Goal: Information Seeking & Learning: Learn about a topic

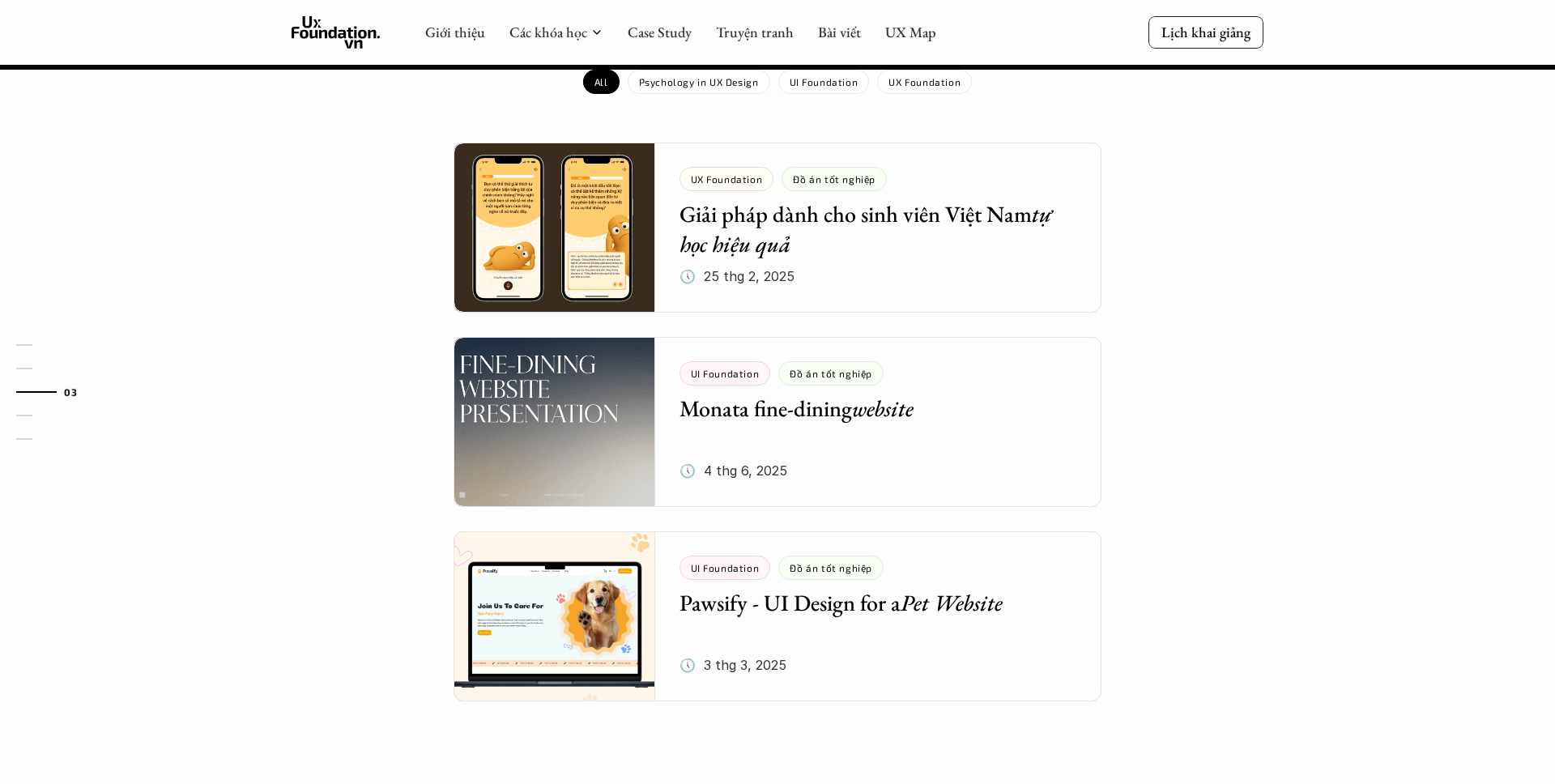
scroll to position [1773, 0]
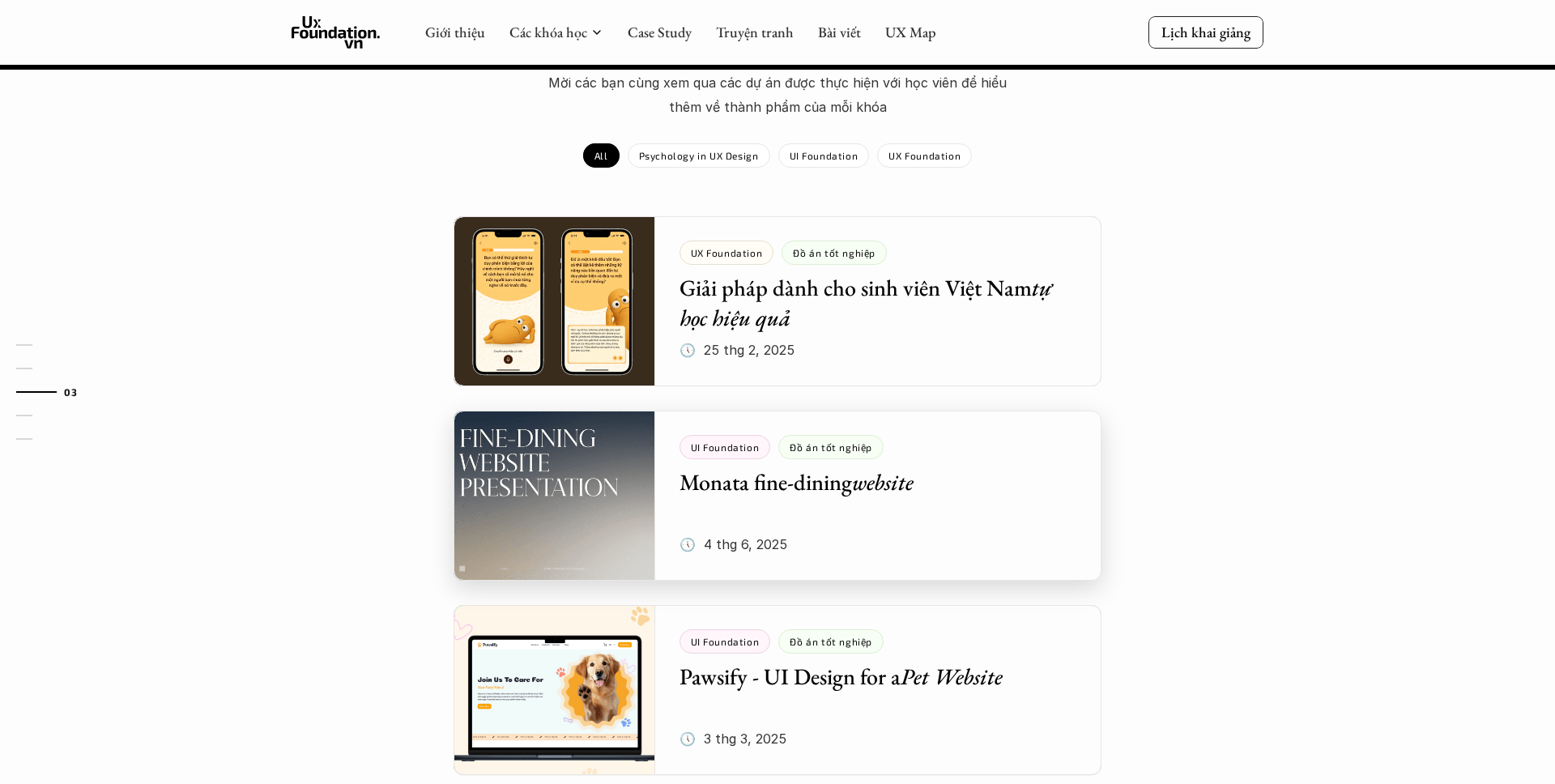
click at [754, 428] on div at bounding box center [778, 495] width 648 height 170
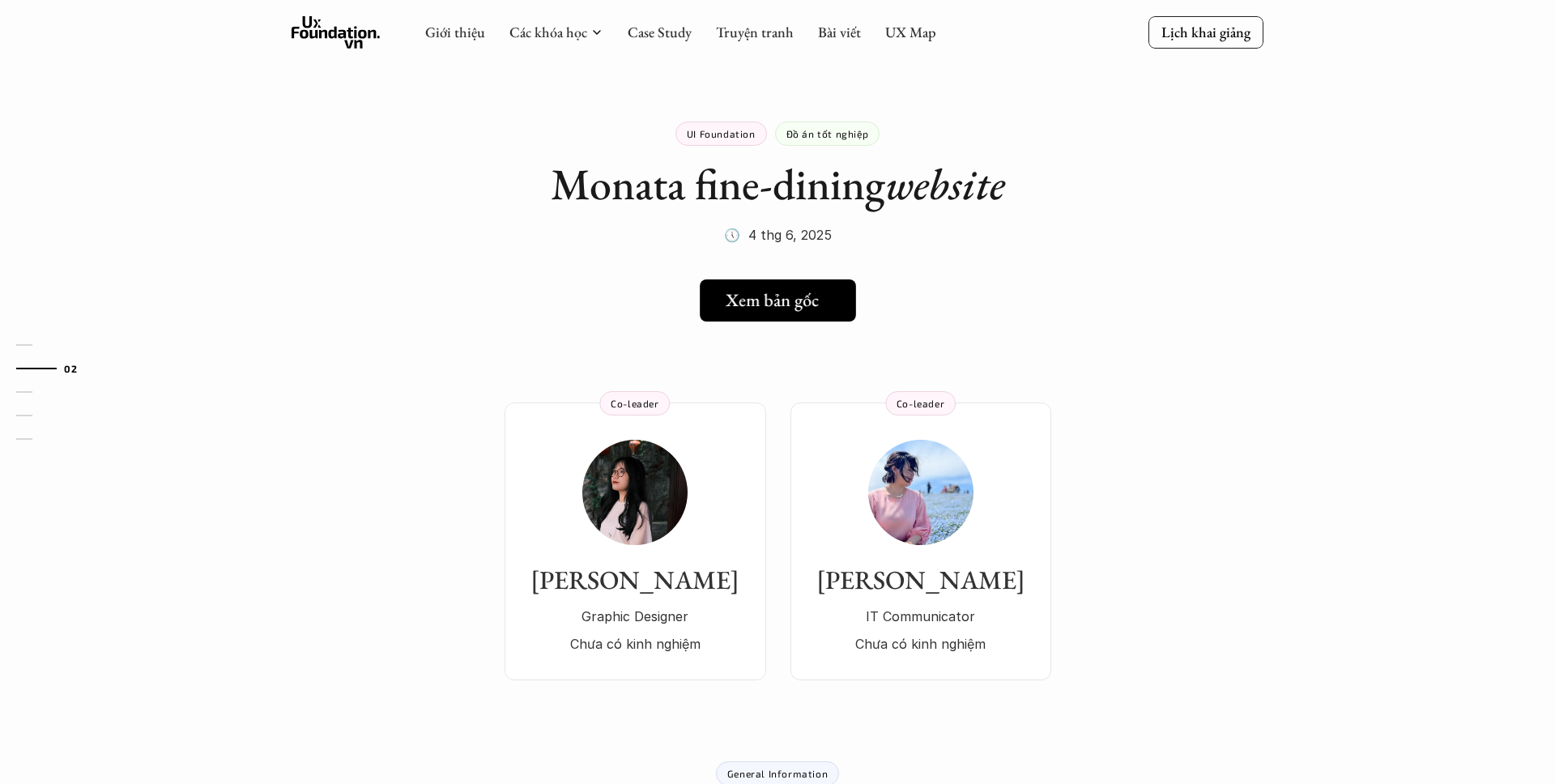
click at [747, 294] on h5 "Xem bản gốc" at bounding box center [773, 301] width 94 height 21
click at [468, 35] on link "Giới thiệu" at bounding box center [455, 31] width 60 height 19
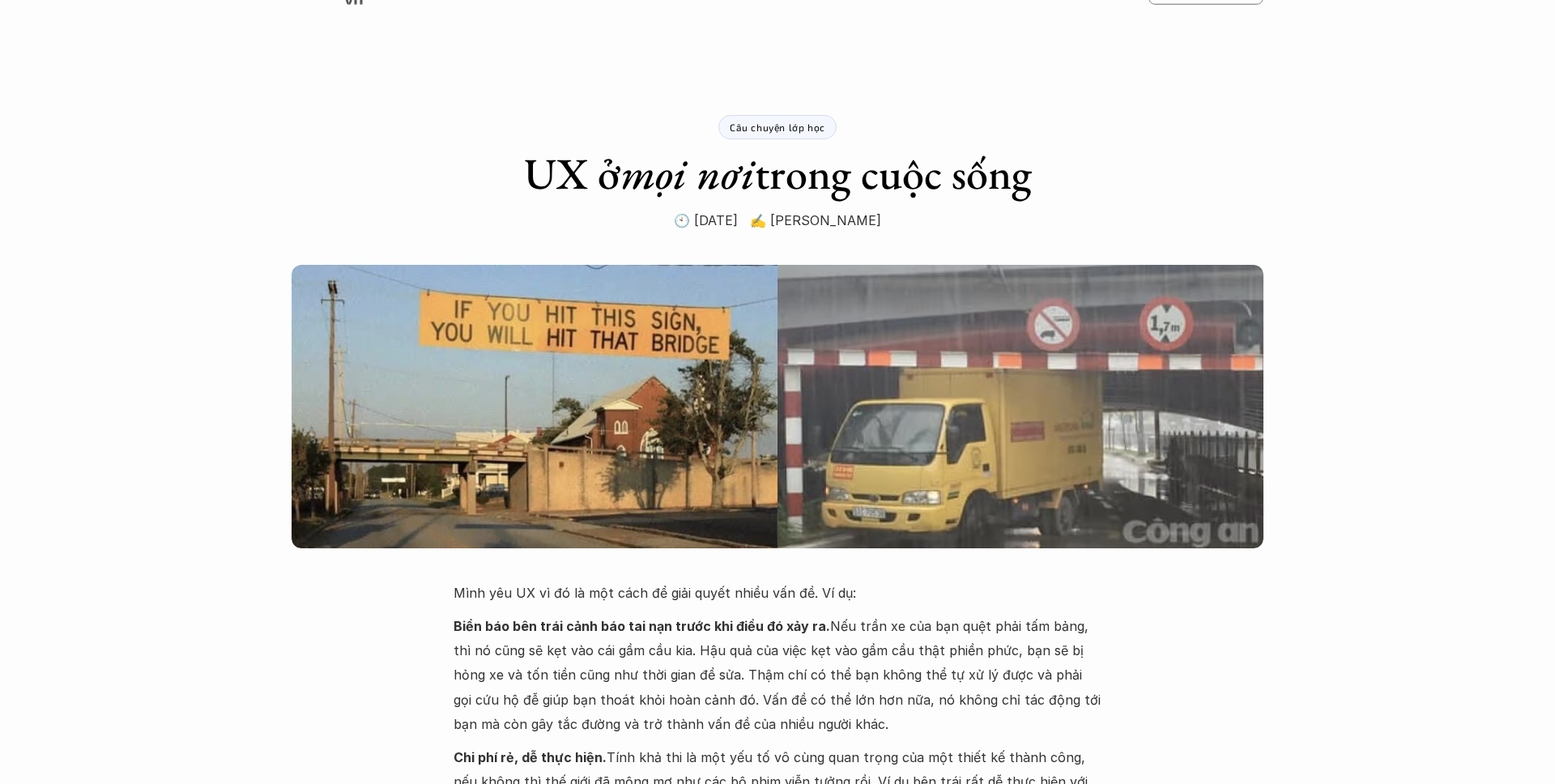
scroll to position [1, 0]
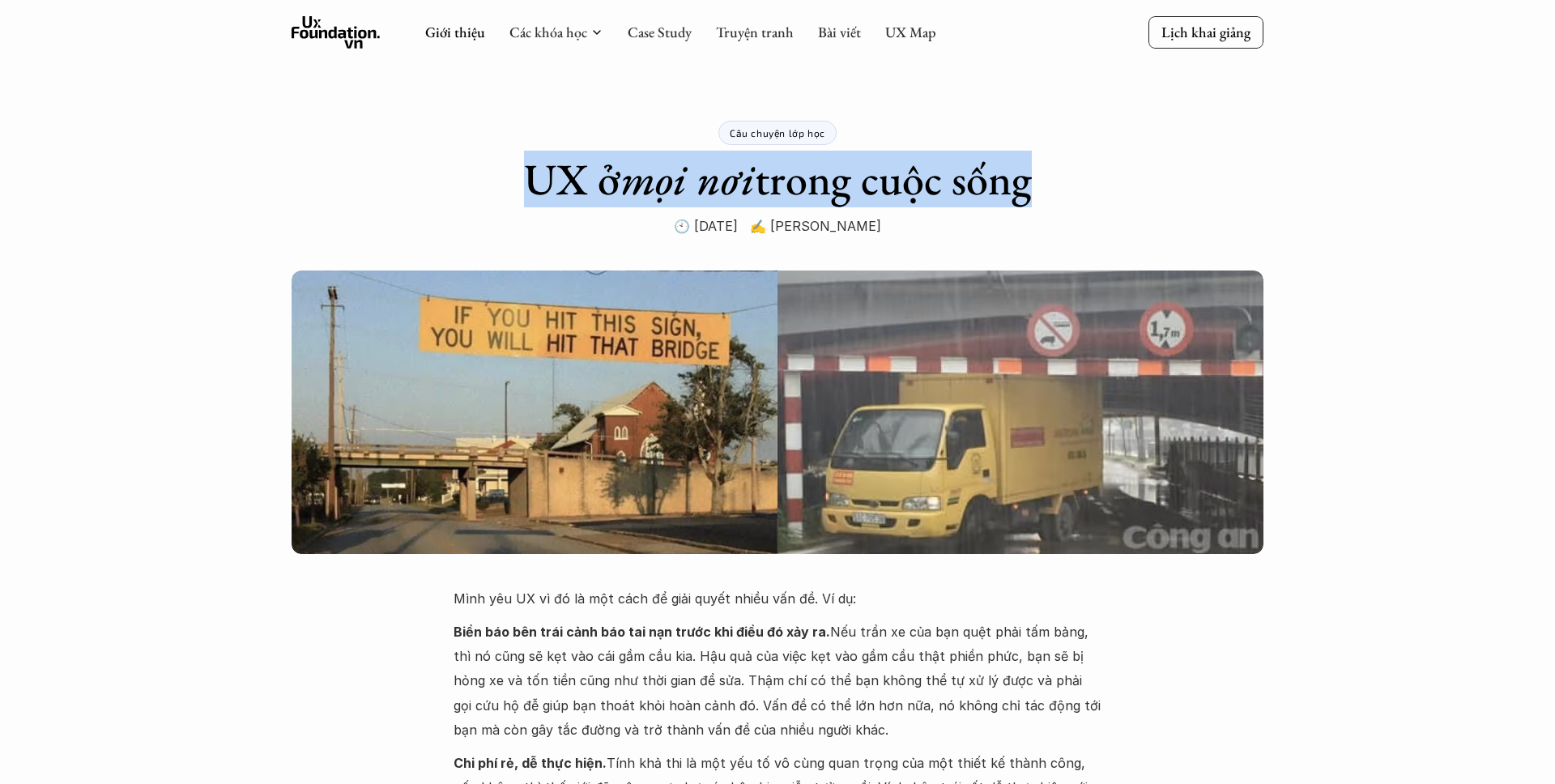
drag, startPoint x: 500, startPoint y: 188, endPoint x: 1016, endPoint y: 166, distance: 516.5
click at [1016, 166] on div "Câu chuyện lớp học UX ở mọi nơi trong cuộc sống 🕙 [DATE] ✍️ [PERSON_NAME]" at bounding box center [778, 118] width 648 height 239
click at [1016, 166] on h1 "UX ở mọi nơi trong cuộc sống" at bounding box center [778, 179] width 508 height 53
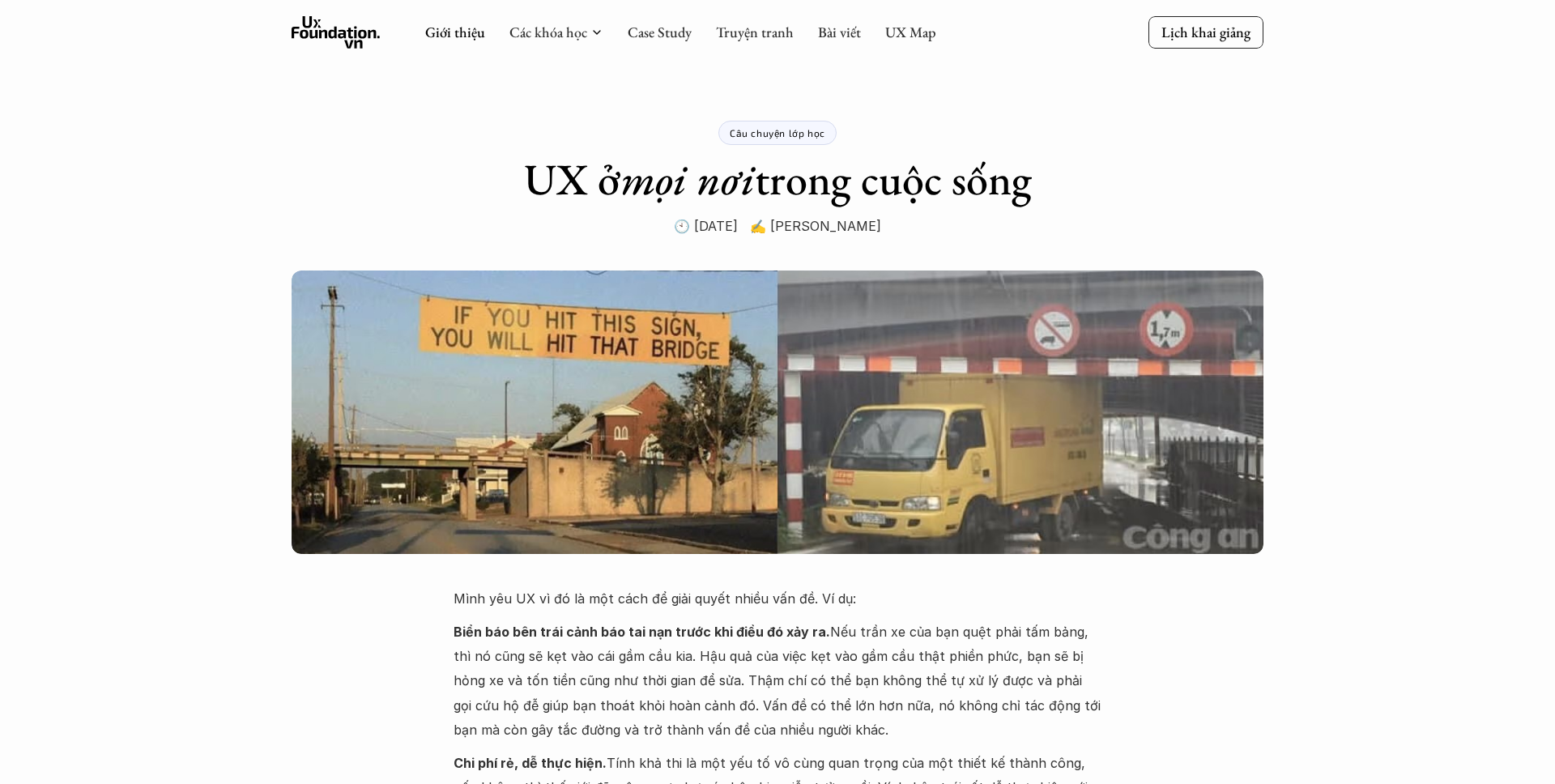
drag, startPoint x: 1057, startPoint y: 182, endPoint x: 350, endPoint y: 205, distance: 707.4
click at [350, 205] on div "Câu chuyện lớp học UX ở mọi nơi trong cuộc sống 🕙 [DATE] ✍️ [PERSON_NAME]" at bounding box center [778, 118] width 1555 height 239
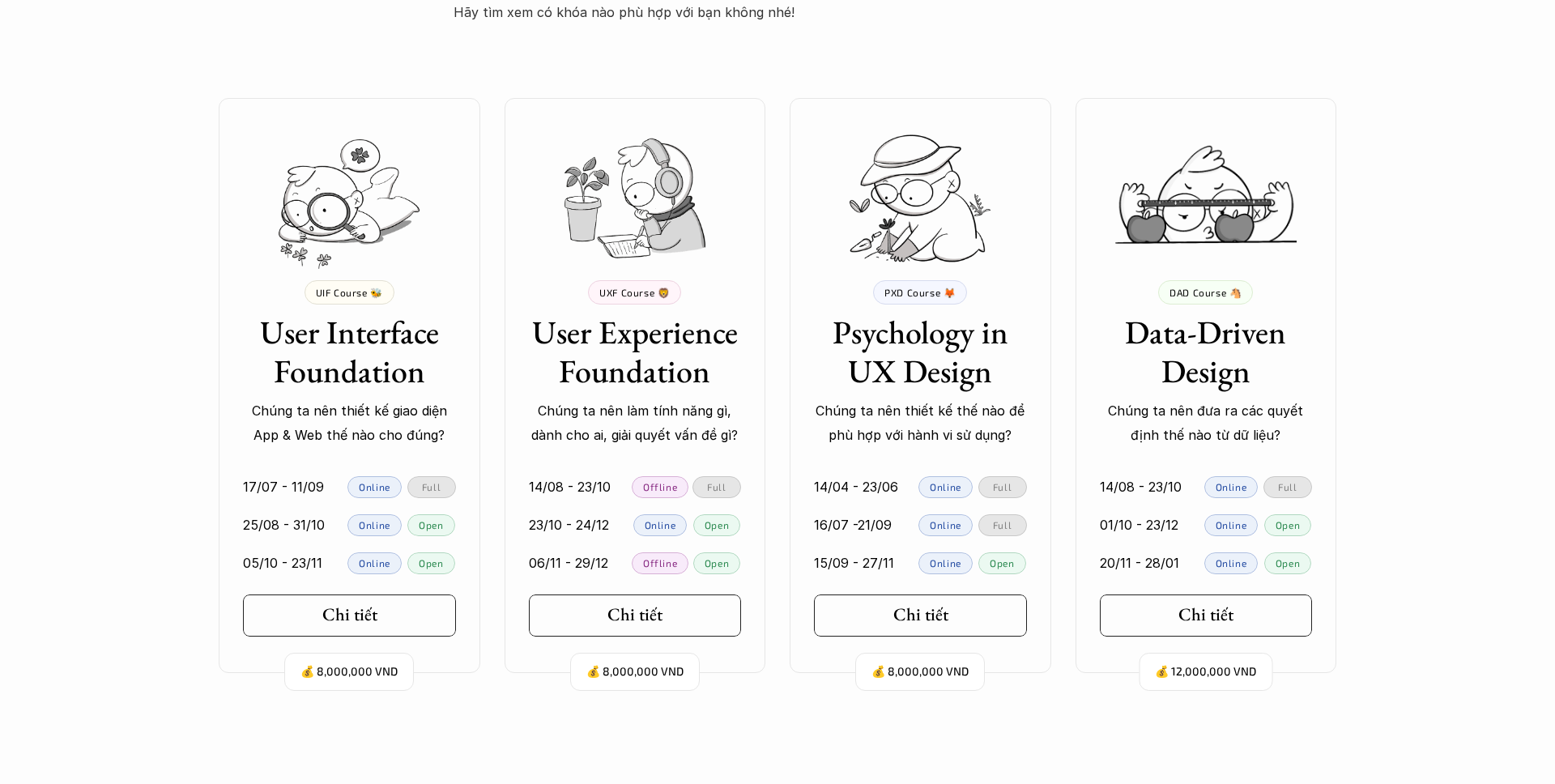
scroll to position [3233, 0]
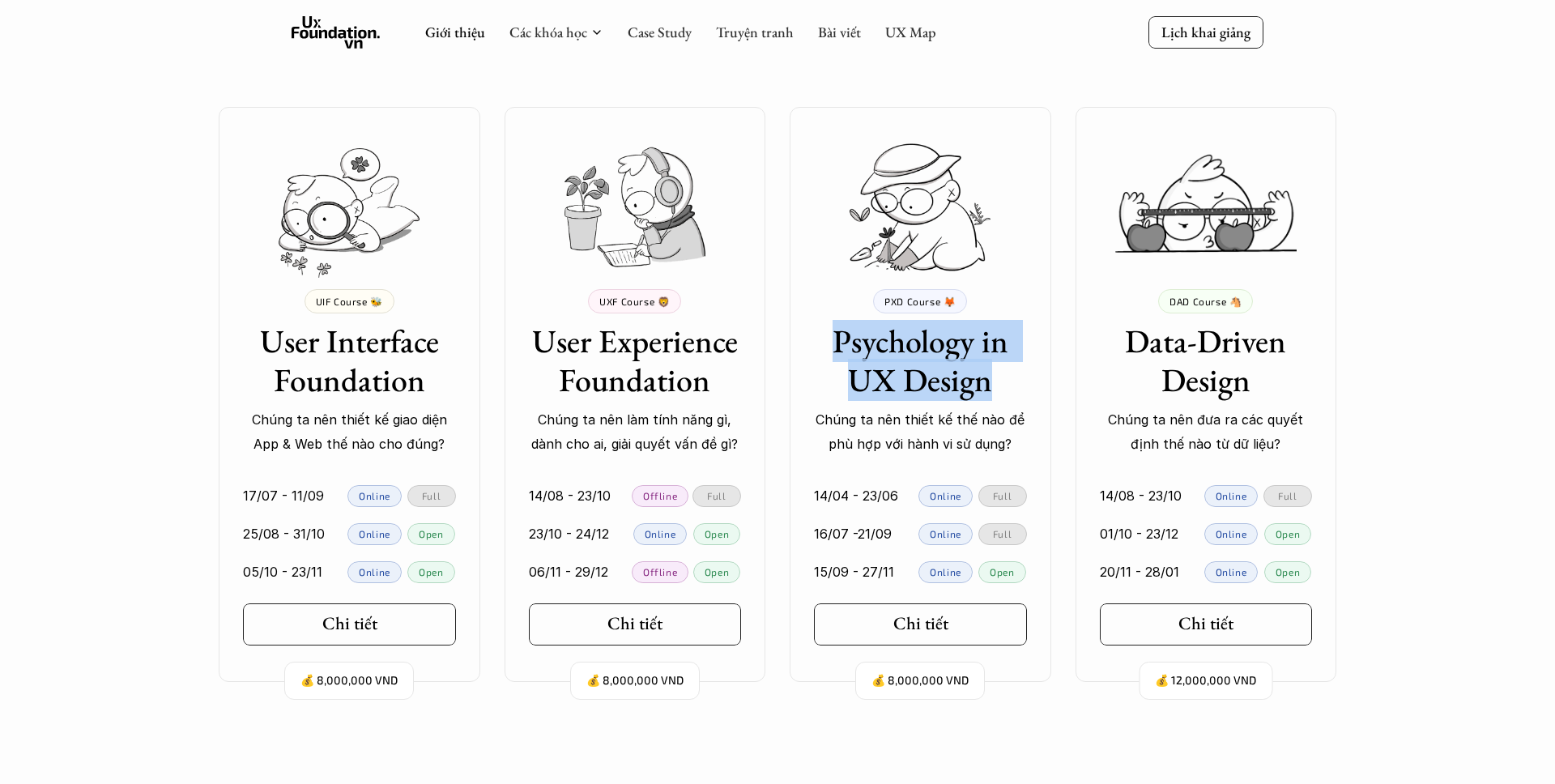
drag, startPoint x: 963, startPoint y: 372, endPoint x: 975, endPoint y: 383, distance: 16.3
click at [988, 387] on h3 "Psychology in UX Design" at bounding box center [921, 360] width 213 height 78
click at [910, 366] on h3 "Psychology in UX Design" at bounding box center [921, 360] width 213 height 78
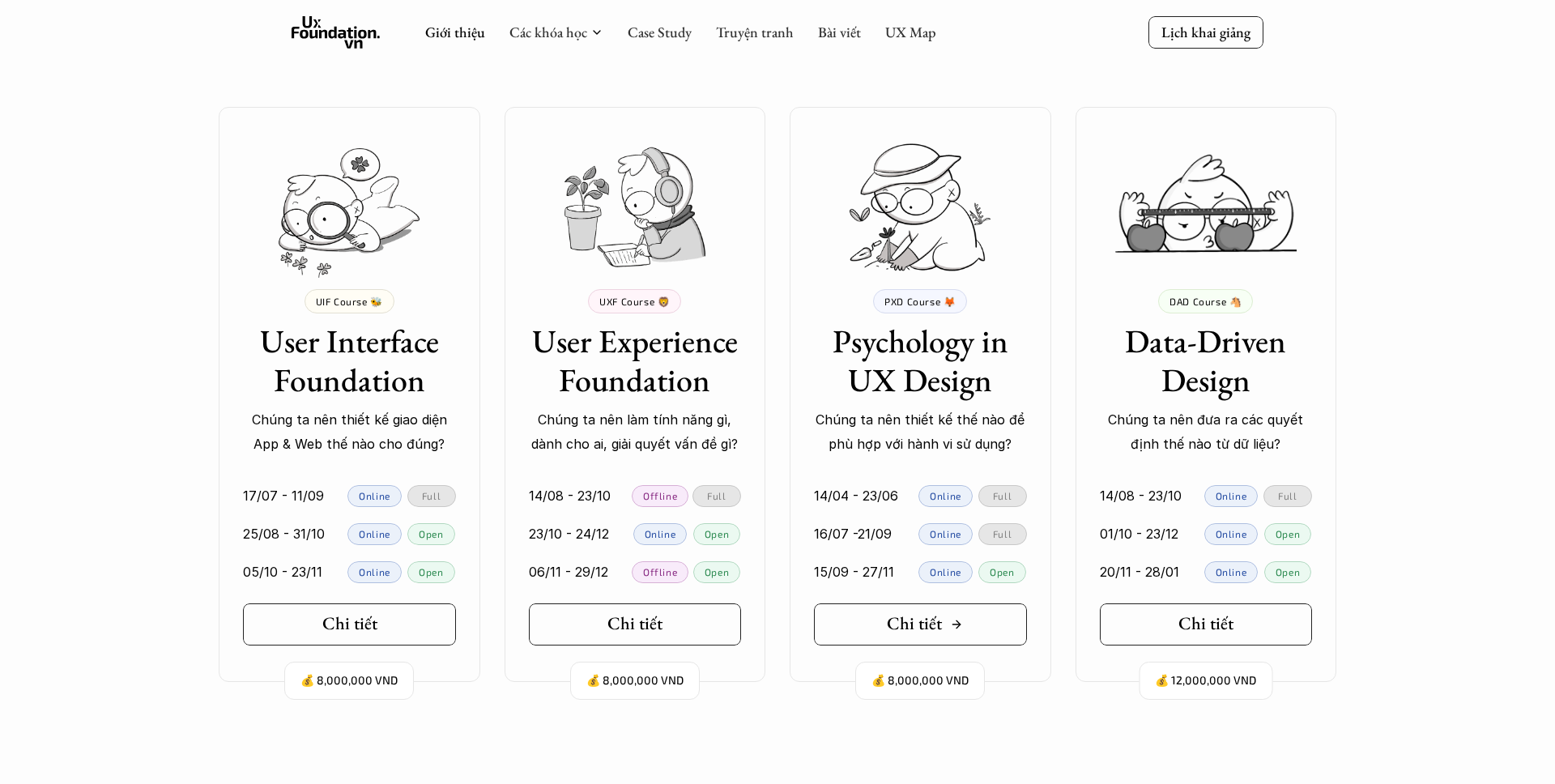
click at [937, 630] on h5 "Chi tiết" at bounding box center [914, 623] width 56 height 21
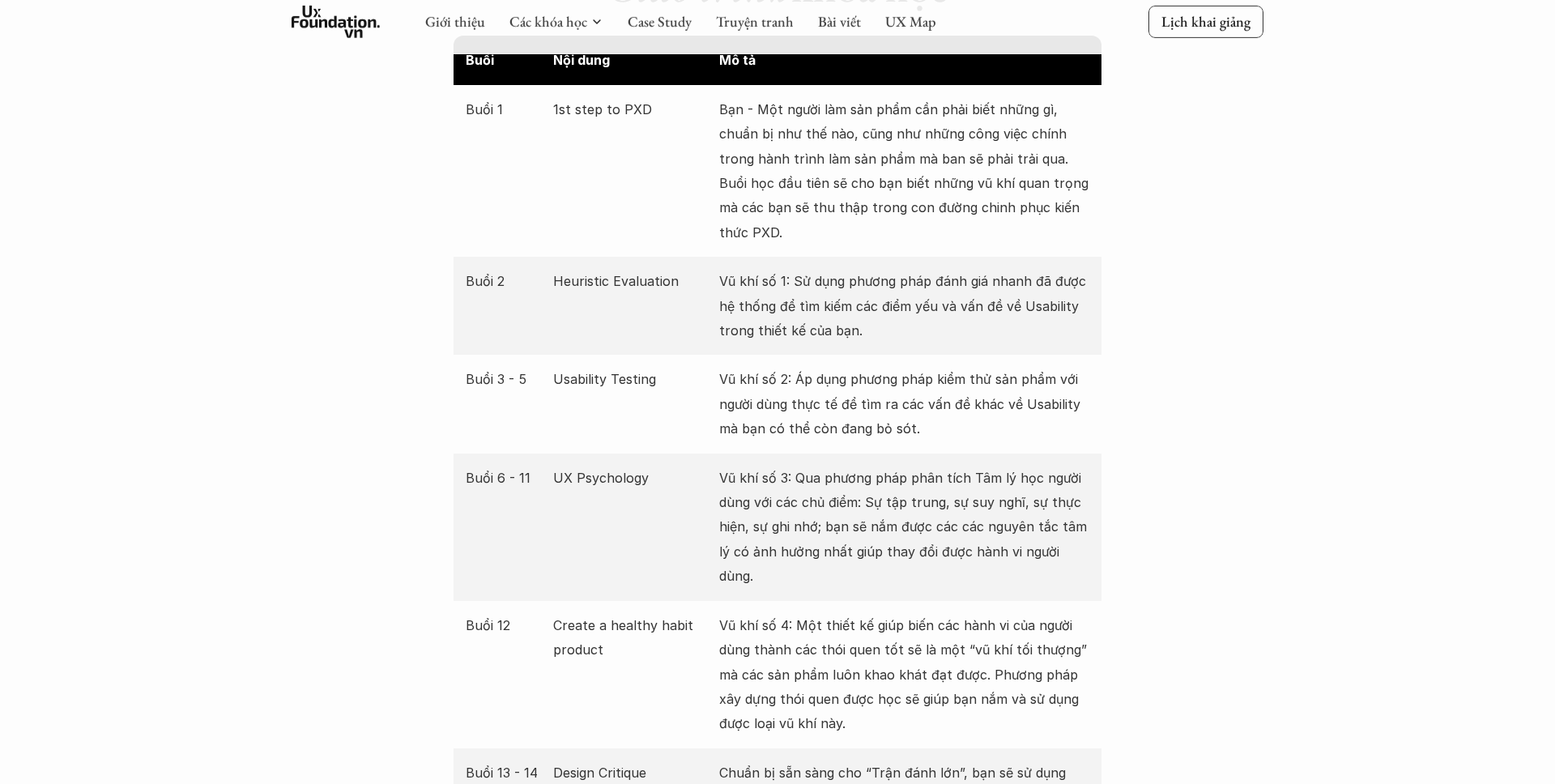
scroll to position [2876, 0]
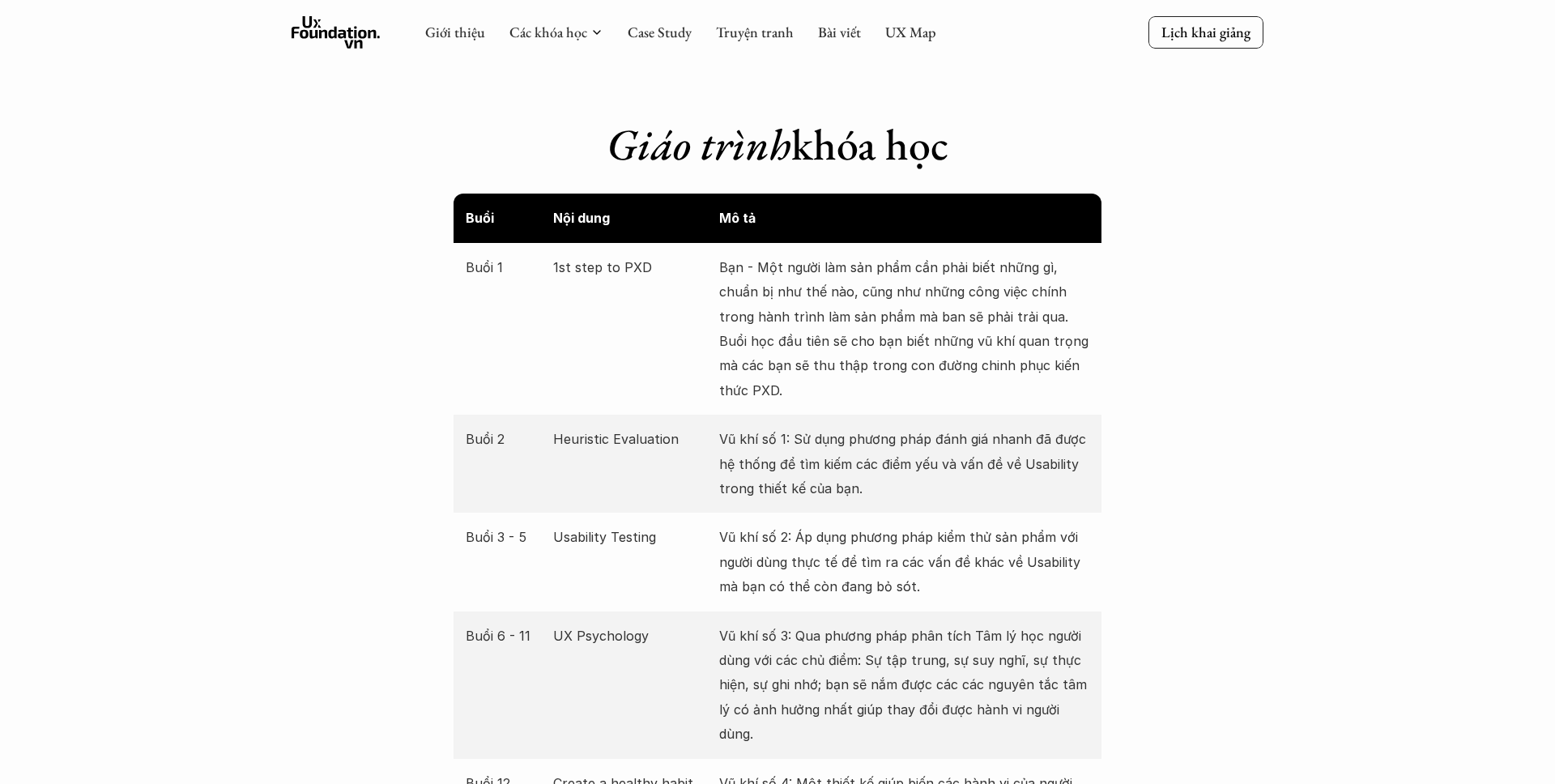
drag, startPoint x: 532, startPoint y: 435, endPoint x: 857, endPoint y: 482, distance: 328.4
click at [857, 482] on div "Buổi 2 Heuristic Evaluation Vũ khí số 1: Sử dụng phương pháp đánh giá nhanh đã …" at bounding box center [778, 464] width 648 height 98
click at [857, 482] on p "Vũ khí số 1: Sử dụng phương pháp đánh giá nhanh đã được hệ thống để tìm kiếm cá…" at bounding box center [904, 464] width 370 height 74
drag, startPoint x: 682, startPoint y: 472, endPoint x: 457, endPoint y: 454, distance: 225.7
click at [457, 454] on div "Buổi 2 Heuristic Evaluation Vũ khí số 1: Sử dụng phương pháp đánh giá nhanh đã …" at bounding box center [778, 464] width 648 height 98
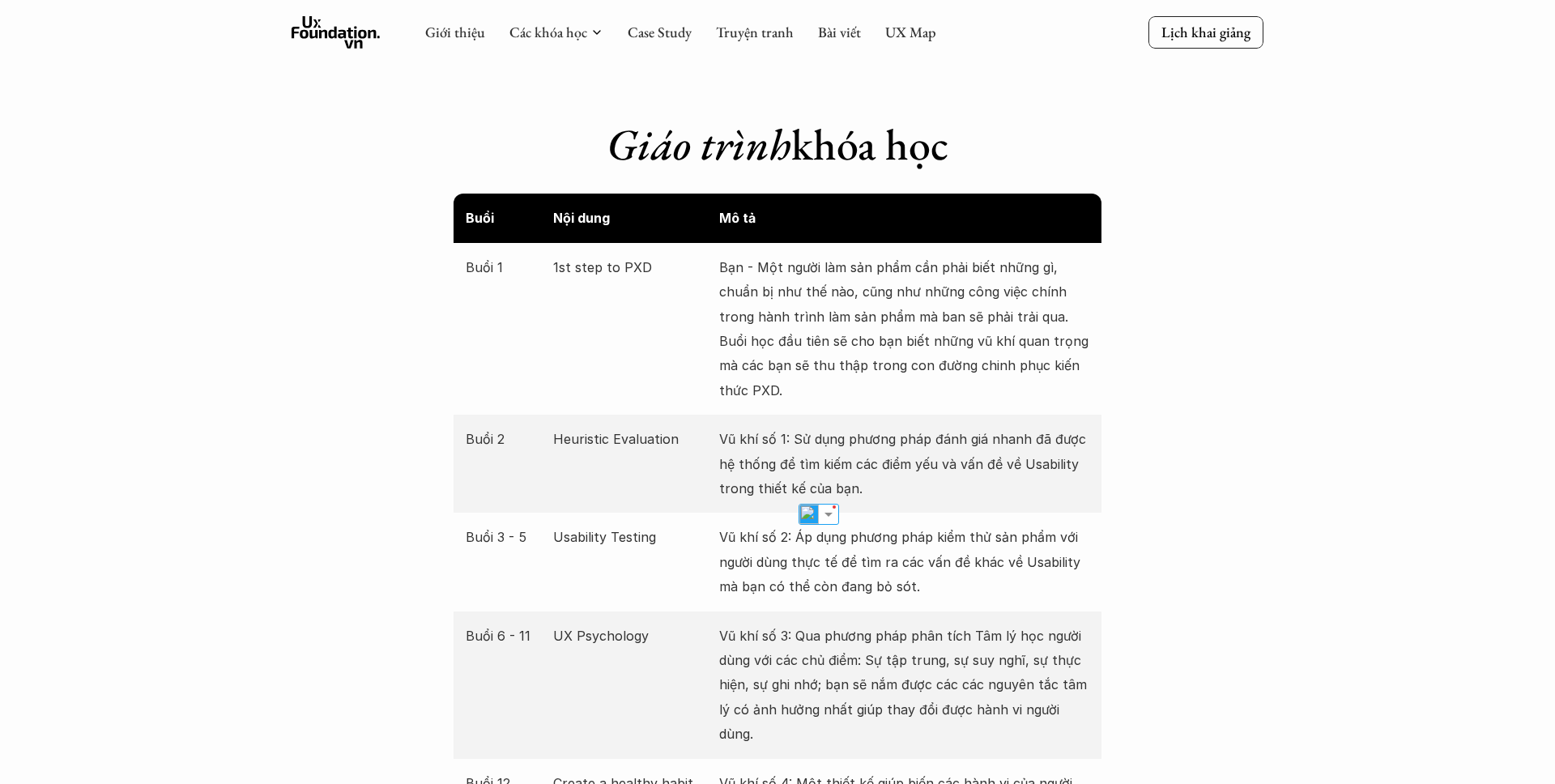
click at [454, 449] on div "Buổi 2 Heuristic Evaluation Vũ khí số 1: Sử dụng phương pháp đánh giá nhanh đã …" at bounding box center [778, 464] width 648 height 98
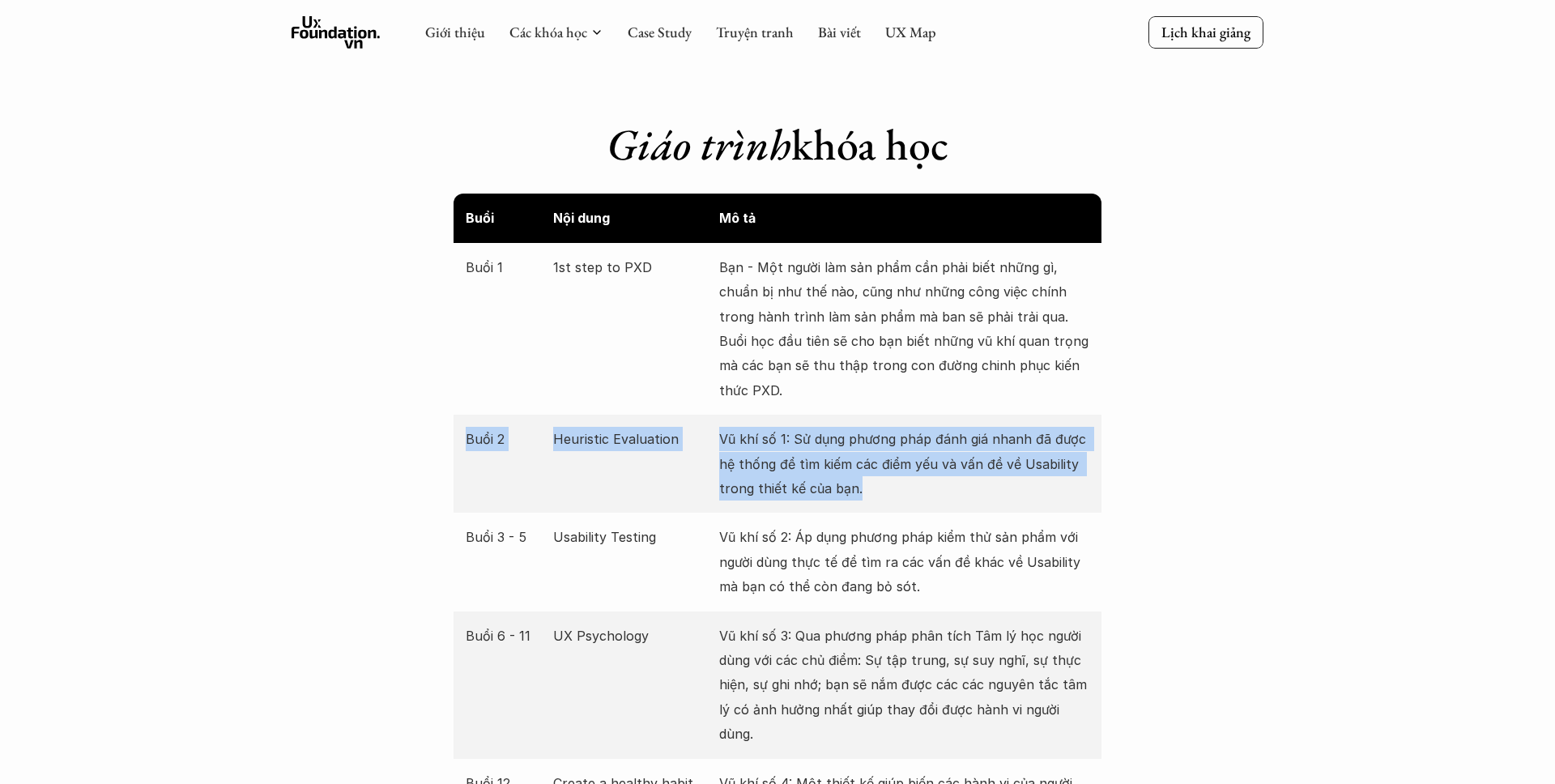
drag, startPoint x: 524, startPoint y: 434, endPoint x: 876, endPoint y: 503, distance: 358.7
click at [876, 503] on div "Buổi 2 Heuristic Evaluation Vũ khí số 1: Sử dụng phương pháp đánh giá nhanh đã …" at bounding box center [778, 464] width 648 height 98
drag, startPoint x: 664, startPoint y: 479, endPoint x: 466, endPoint y: 451, distance: 200.0
click at [466, 451] on div "Buổi 2 Heuristic Evaluation Vũ khí số 1: Sử dụng phương pháp đánh giá nhanh đã …" at bounding box center [778, 464] width 648 height 98
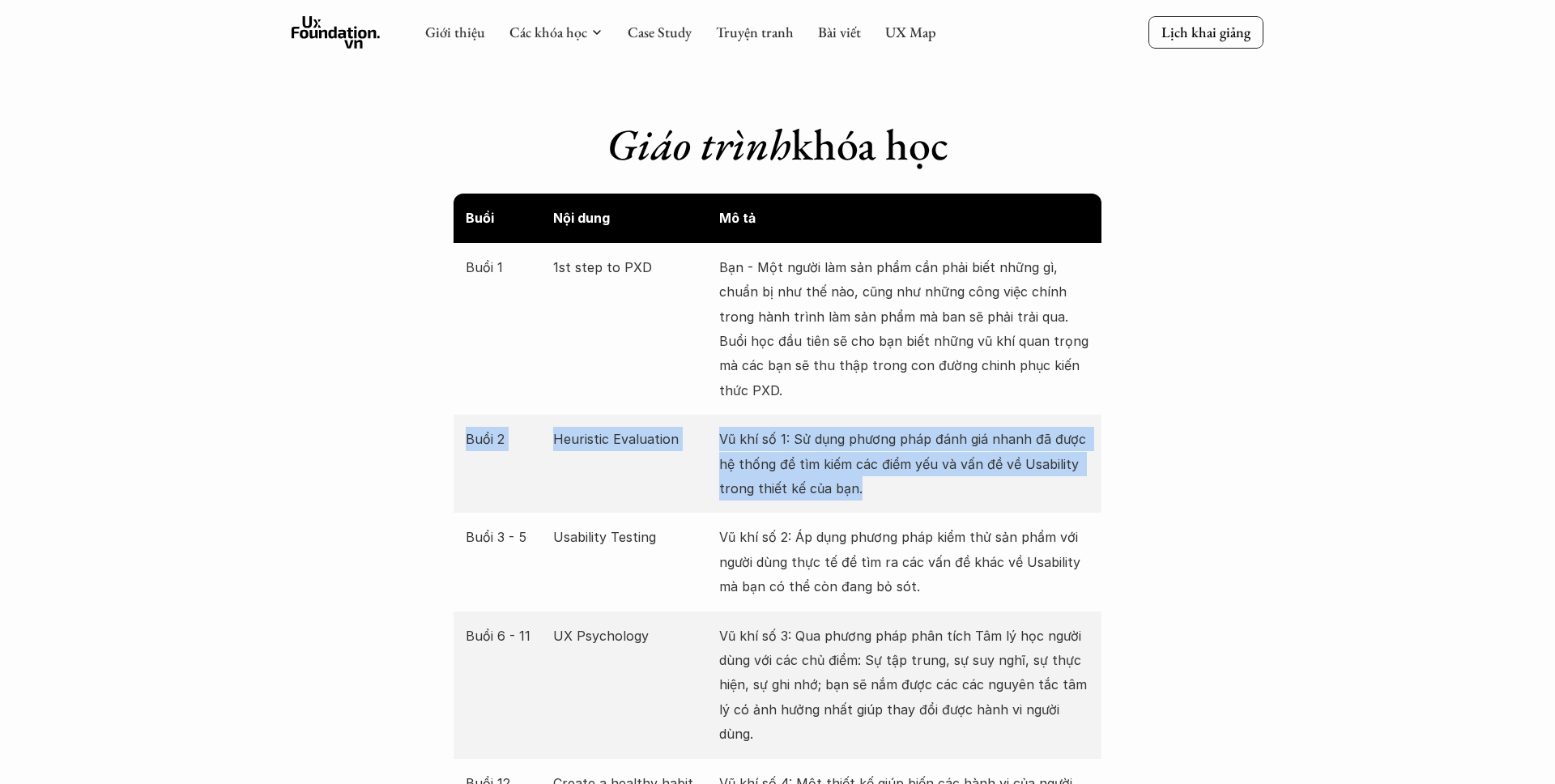
click at [466, 451] on p "Buổi 2" at bounding box center [505, 438] width 79 height 24
drag, startPoint x: 454, startPoint y: 443, endPoint x: 905, endPoint y: 494, distance: 453.9
click at [905, 494] on div "Buổi 2 Heuristic Evaluation Vũ khí số 1: Sử dụng phương pháp đánh giá nhanh đã …" at bounding box center [778, 464] width 648 height 98
click at [905, 494] on p "Vũ khí số 1: Sử dụng phương pháp đánh giá nhanh đã được hệ thống để tìm kiếm cá…" at bounding box center [904, 464] width 370 height 74
drag, startPoint x: 656, startPoint y: 470, endPoint x: 471, endPoint y: 445, distance: 186.7
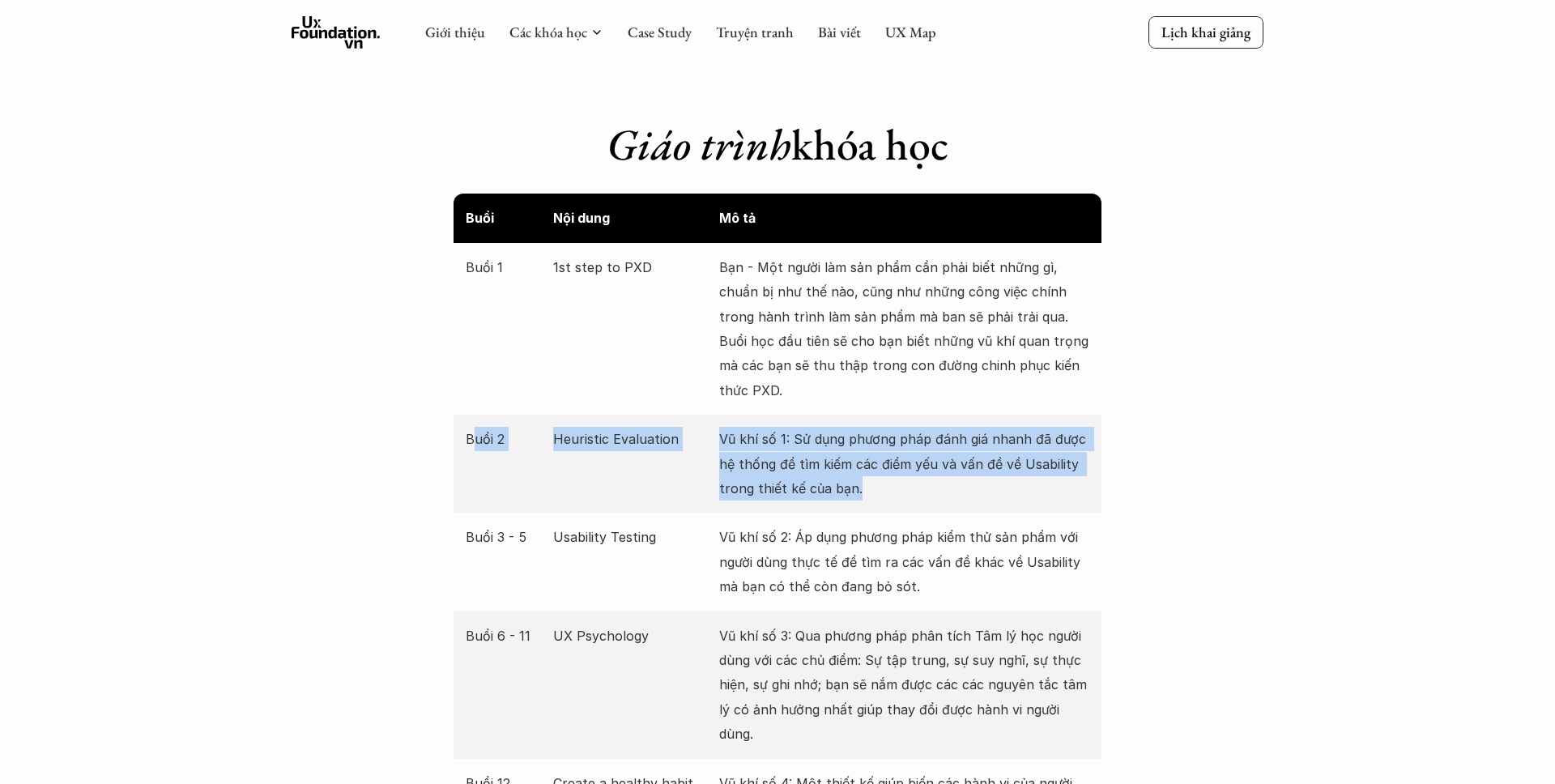
click at [471, 445] on div "Buổi 2 Heuristic Evaluation Vũ khí số 1: Sử dụng phương pháp đánh giá nhanh đã …" at bounding box center [778, 464] width 648 height 98
click at [471, 445] on p "Buổi 2" at bounding box center [505, 438] width 79 height 24
drag, startPoint x: 447, startPoint y: 443, endPoint x: 896, endPoint y: 506, distance: 453.4
click at [896, 506] on div "Buổi 2 Heuristic Evaluation Vũ khí số 1: Sử dụng phương pháp đánh giá nhanh đã …" at bounding box center [778, 464] width 648 height 98
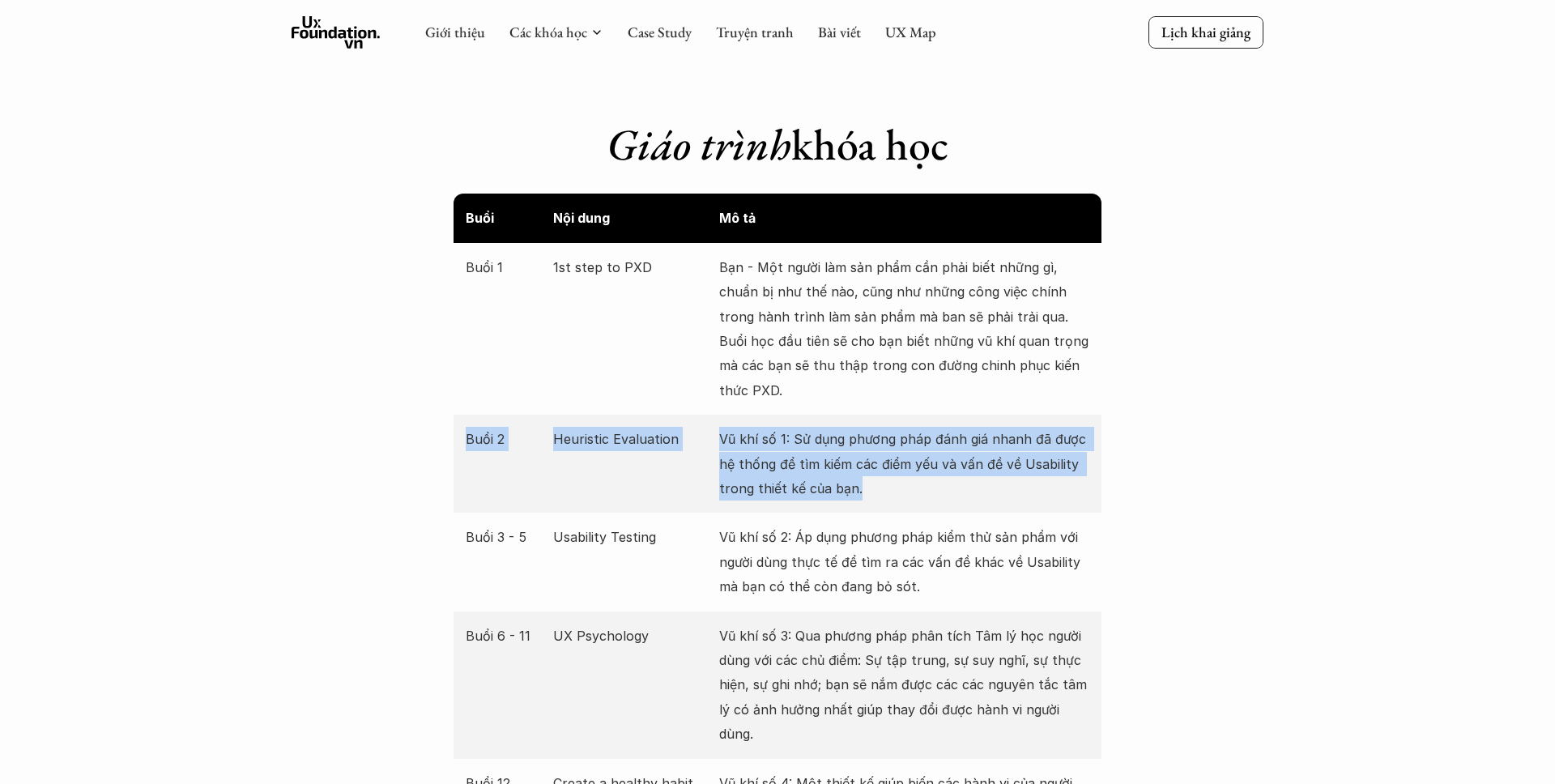
drag, startPoint x: 720, startPoint y: 485, endPoint x: 472, endPoint y: 455, distance: 249.8
click at [473, 455] on div "Buổi 2 Heuristic Evaluation Vũ khí số 1: Sử dụng phương pháp đánh giá nhanh đã …" at bounding box center [778, 464] width 648 height 98
click at [472, 455] on div "Buổi 2 Heuristic Evaluation Vũ khí số 1: Sử dụng phương pháp đánh giá nhanh đã …" at bounding box center [778, 464] width 648 height 98
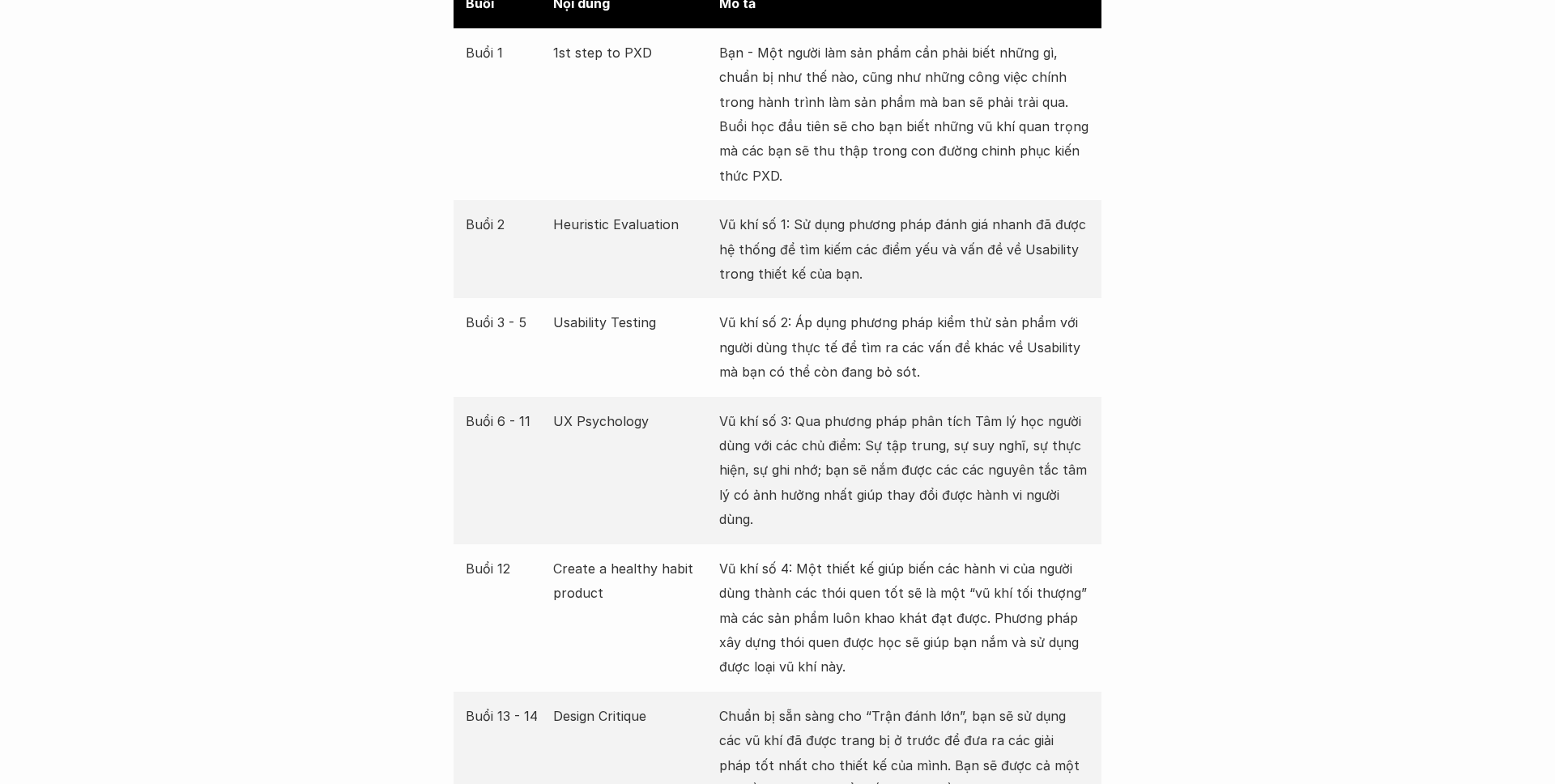
scroll to position [3093, 0]
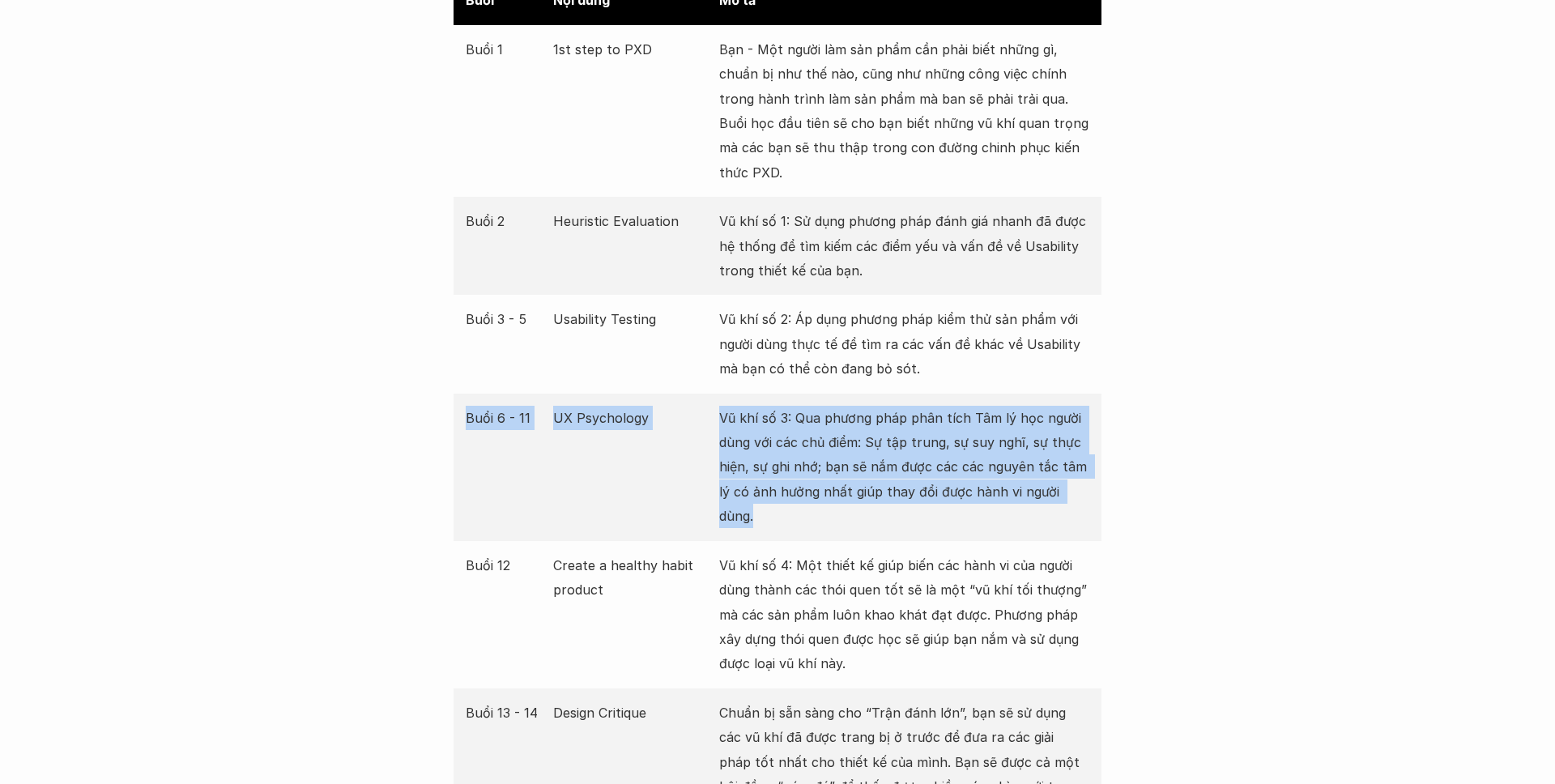
drag, startPoint x: 443, startPoint y: 424, endPoint x: 1087, endPoint y: 502, distance: 648.7
click at [1087, 502] on p "Vũ khí số 3: Qua phương pháp phân tích Tâm lý học người dùng với các chủ điểm: …" at bounding box center [904, 467] width 370 height 123
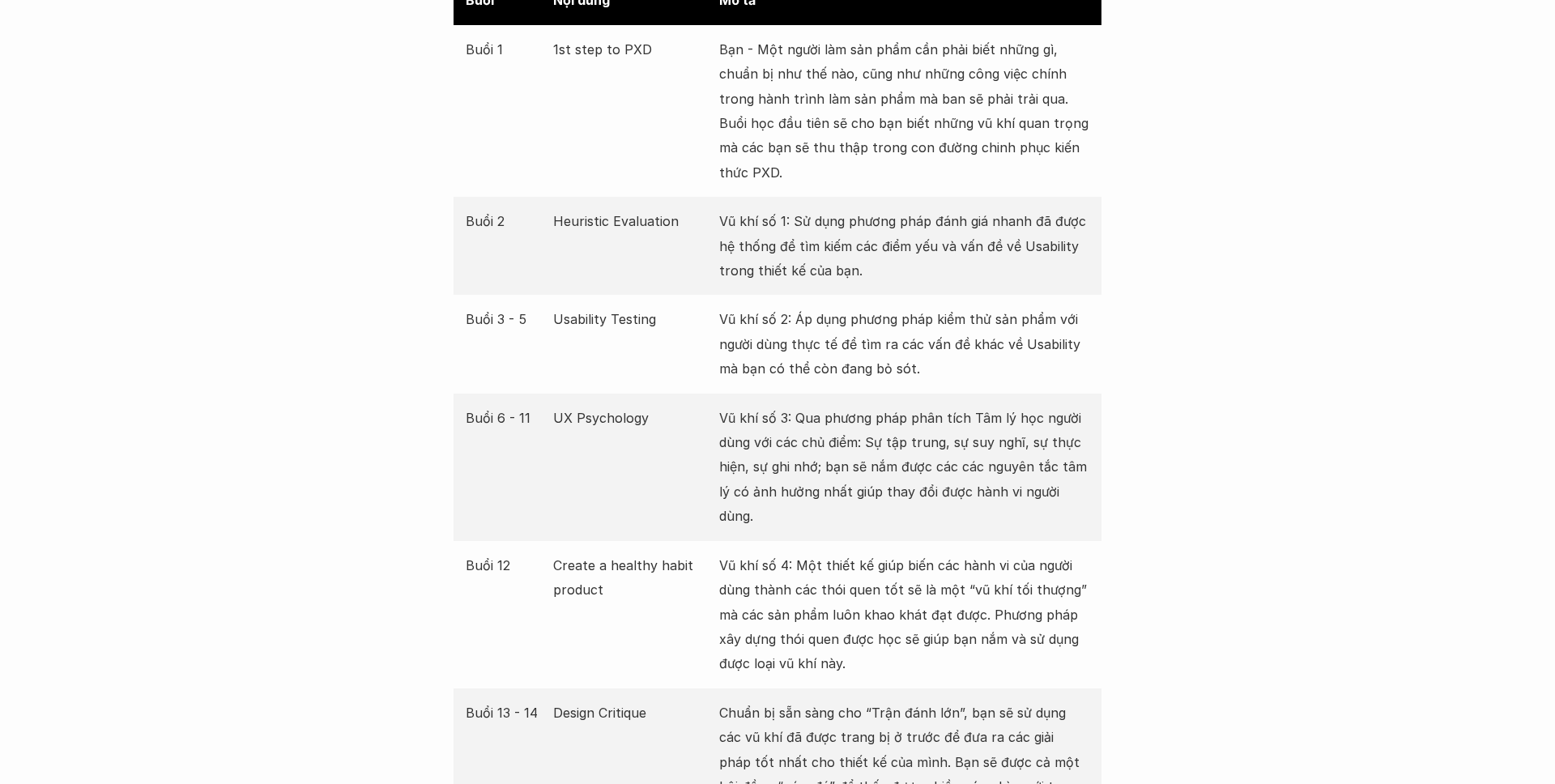
scroll to position [3092, 0]
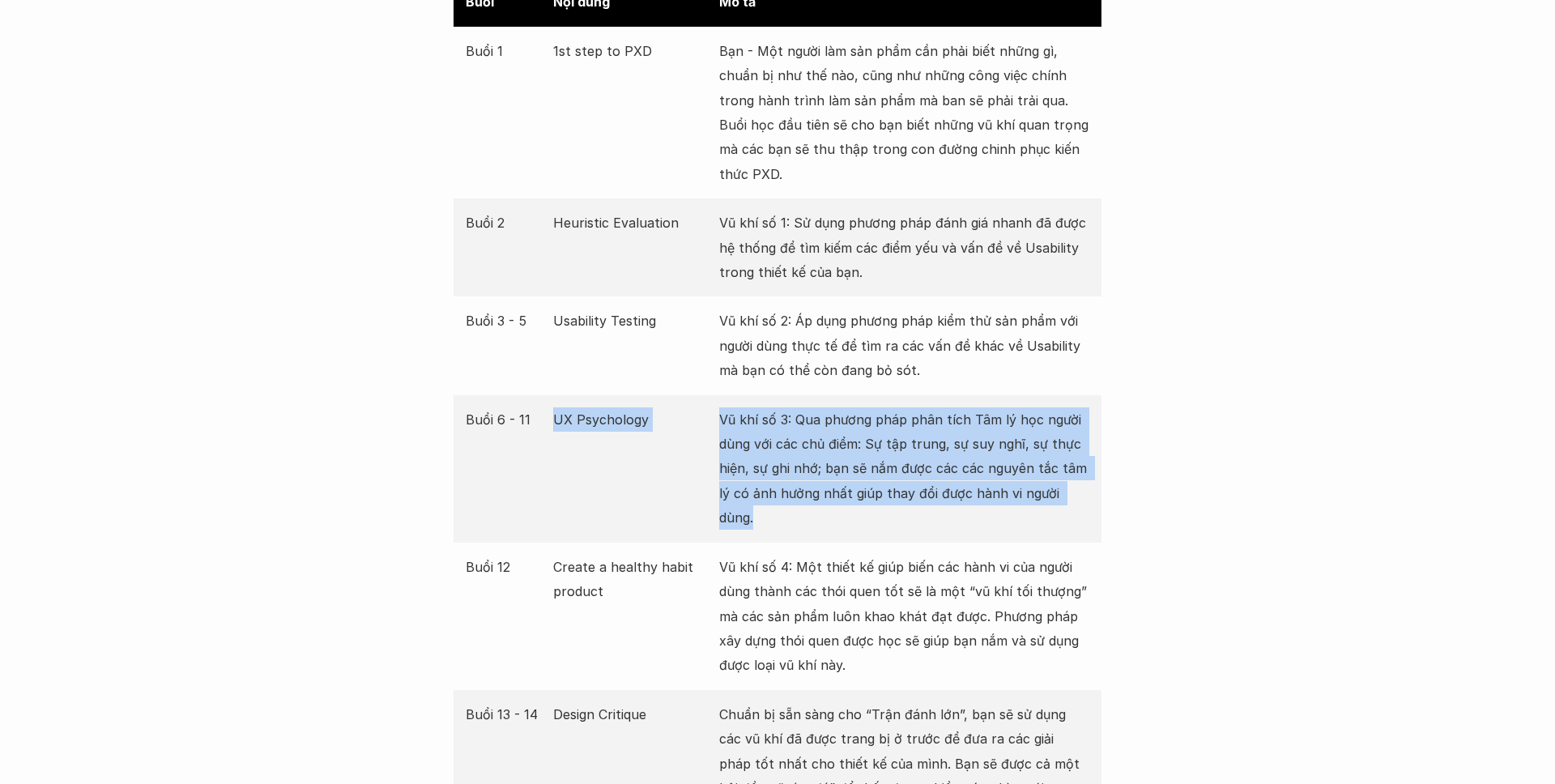
drag, startPoint x: 1064, startPoint y: 493, endPoint x: 459, endPoint y: 438, distance: 607.5
click at [459, 438] on div "Buổi 6 - 11 UX Psychology Vũ khí số 3: Qua phương pháp phân tích Tâm lý học ngư…" at bounding box center [778, 468] width 648 height 147
drag, startPoint x: 454, startPoint y: 421, endPoint x: 1090, endPoint y: 493, distance: 640.1
click at [1090, 493] on div "Buổi 6 - 11 UX Psychology Vũ khí số 3: Qua phương pháp phân tích Tâm lý học ngư…" at bounding box center [778, 469] width 648 height 147
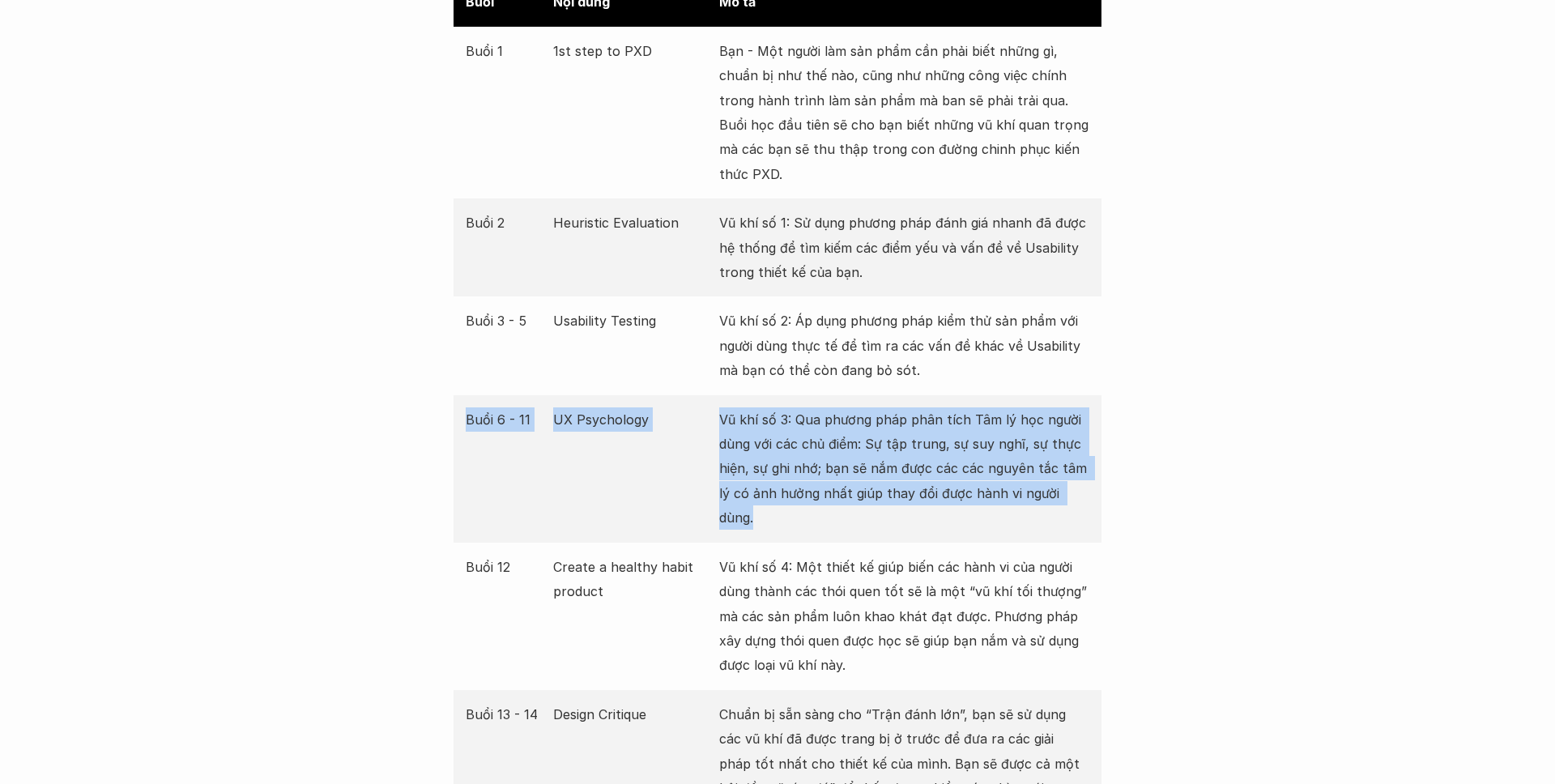
click at [1090, 493] on div "Buổi 6 - 11 UX Psychology Vũ khí số 3: Qua phương pháp phân tích Tâm lý học ngư…" at bounding box center [778, 468] width 648 height 147
drag, startPoint x: 1107, startPoint y: 498, endPoint x: 439, endPoint y: 419, distance: 672.7
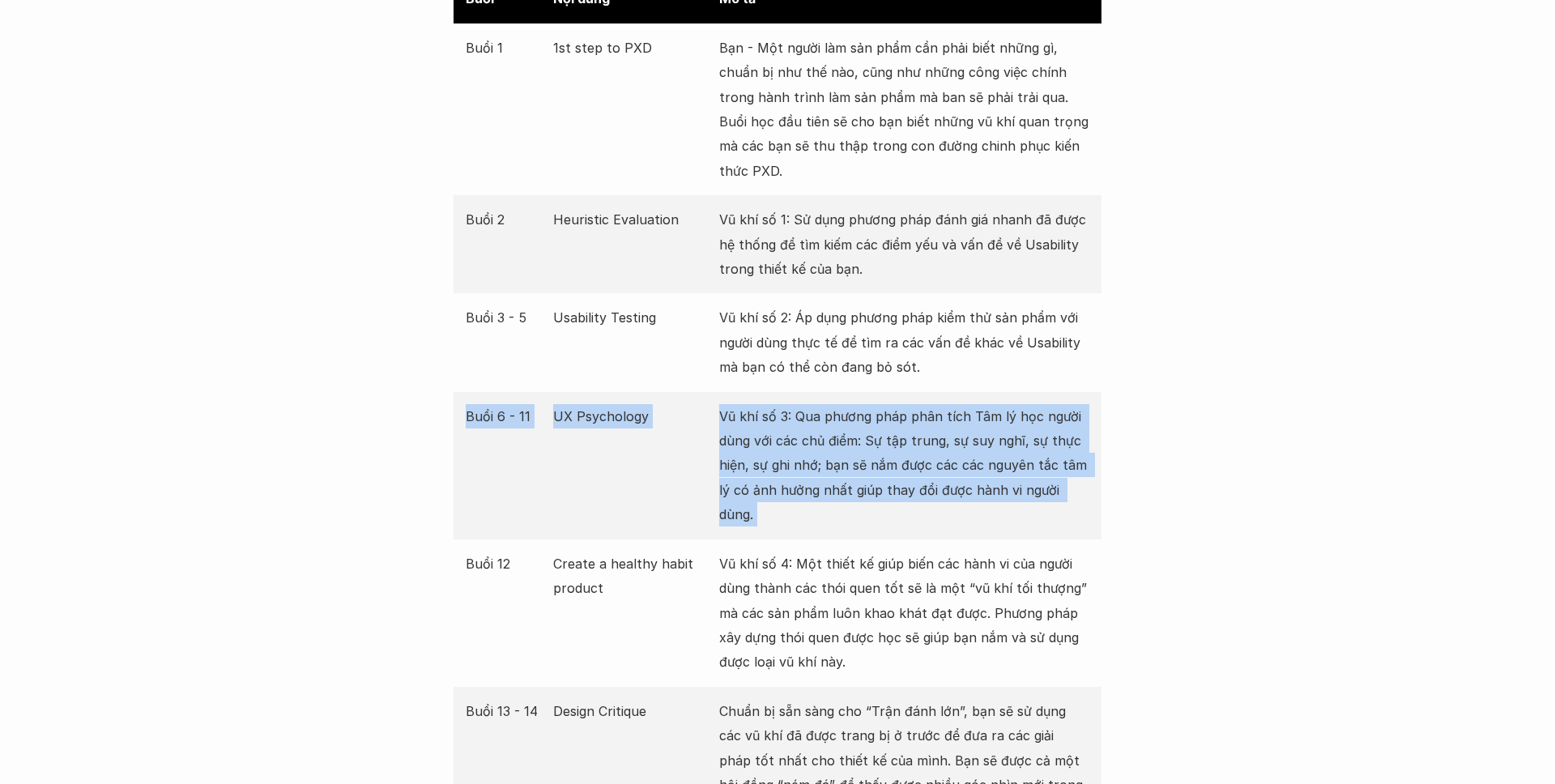
drag, startPoint x: 439, startPoint y: 419, endPoint x: 1175, endPoint y: 500, distance: 740.4
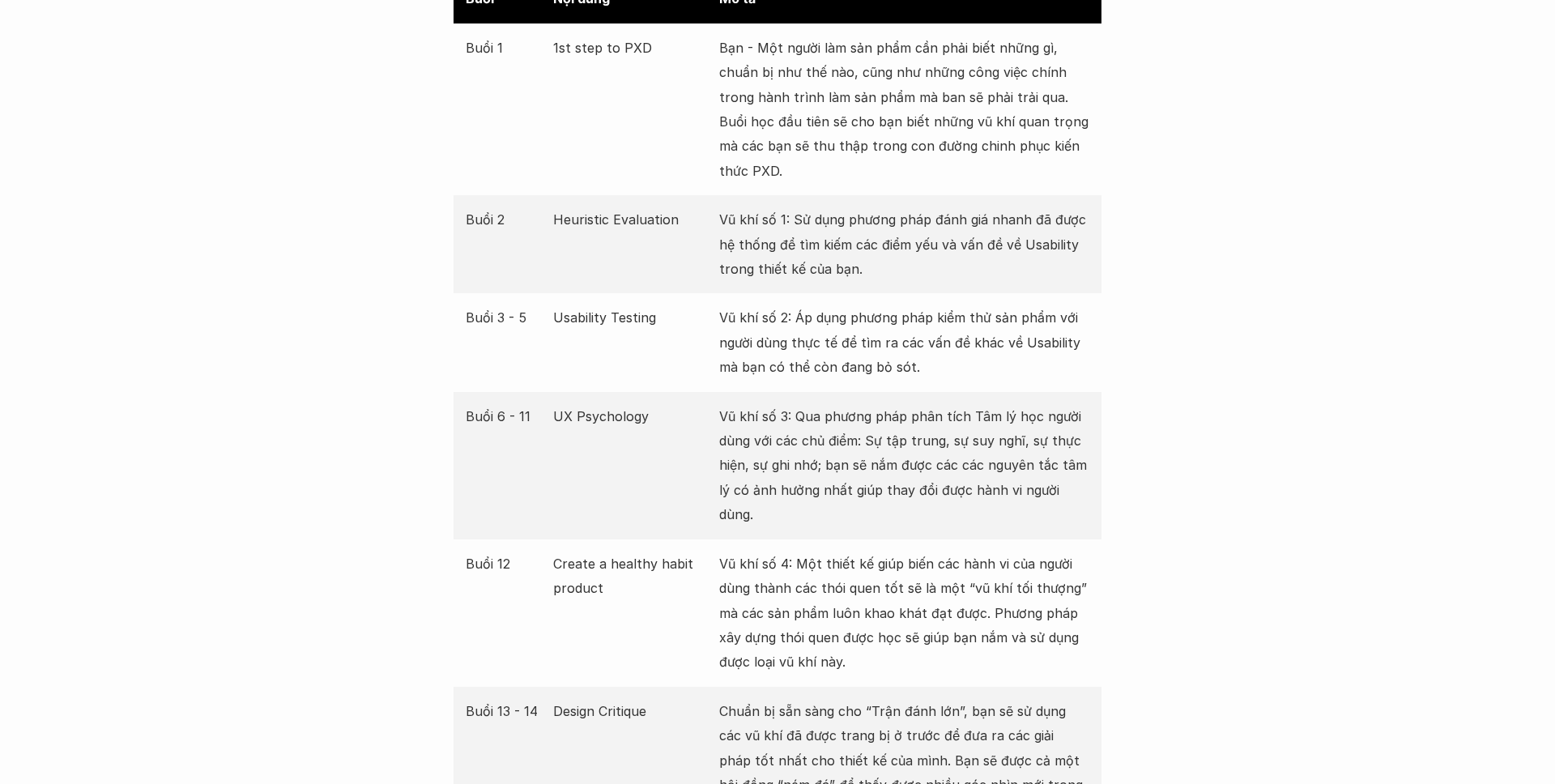
scroll to position [3094, 0]
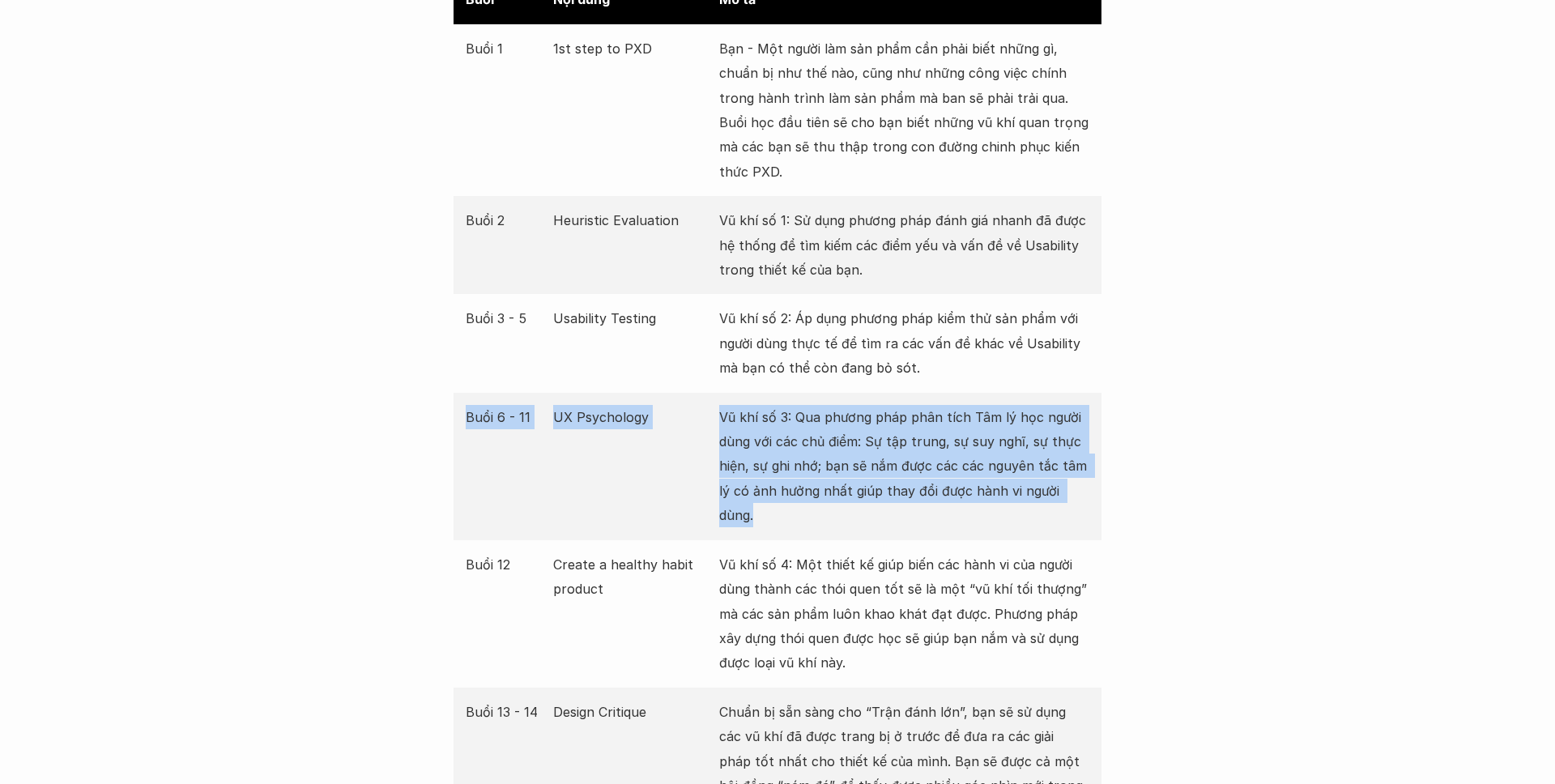
drag, startPoint x: 745, startPoint y: 450, endPoint x: 470, endPoint y: 422, distance: 276.4
click at [470, 422] on p "Buổi 6 - 11" at bounding box center [505, 417] width 79 height 24
drag, startPoint x: 465, startPoint y: 422, endPoint x: 1149, endPoint y: 486, distance: 687.0
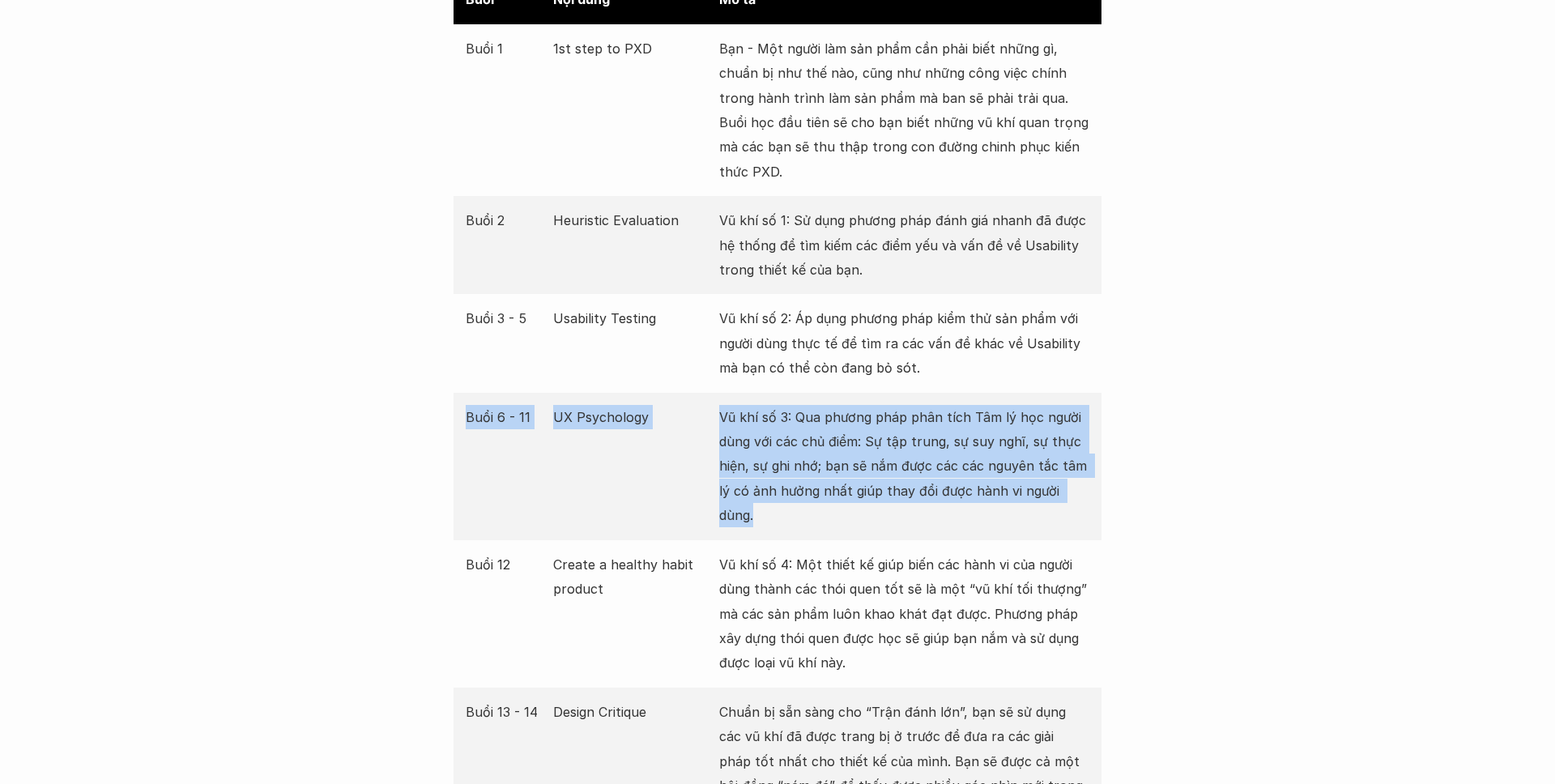
scroll to position [3096, 0]
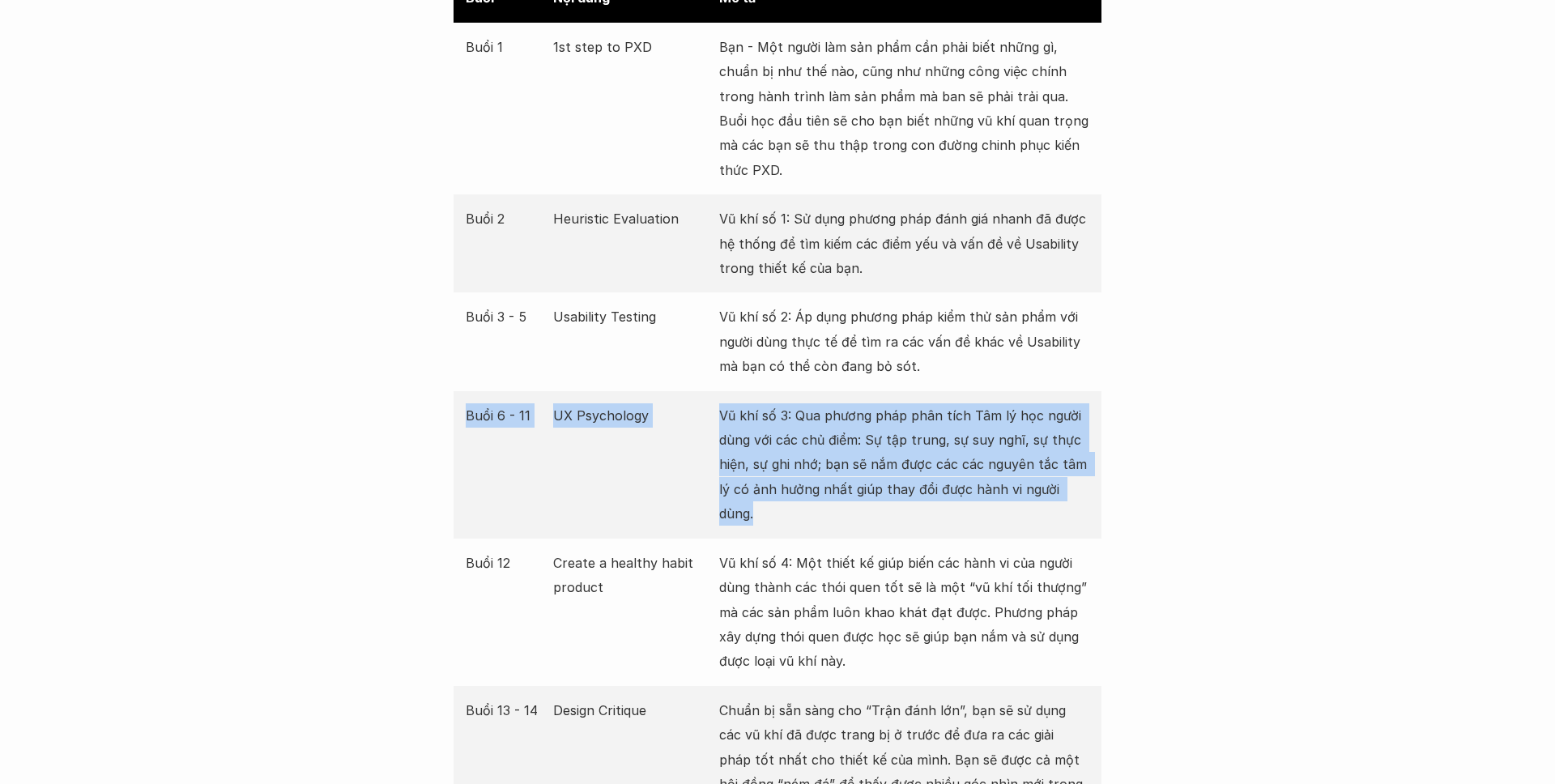
drag, startPoint x: 1027, startPoint y: 476, endPoint x: 464, endPoint y: 406, distance: 567.3
click at [464, 406] on div "Buổi 6 - 11 UX Psychology Vũ khí số 3: Qua phương pháp phân tích Tâm lý học ngư…" at bounding box center [778, 463] width 648 height 147
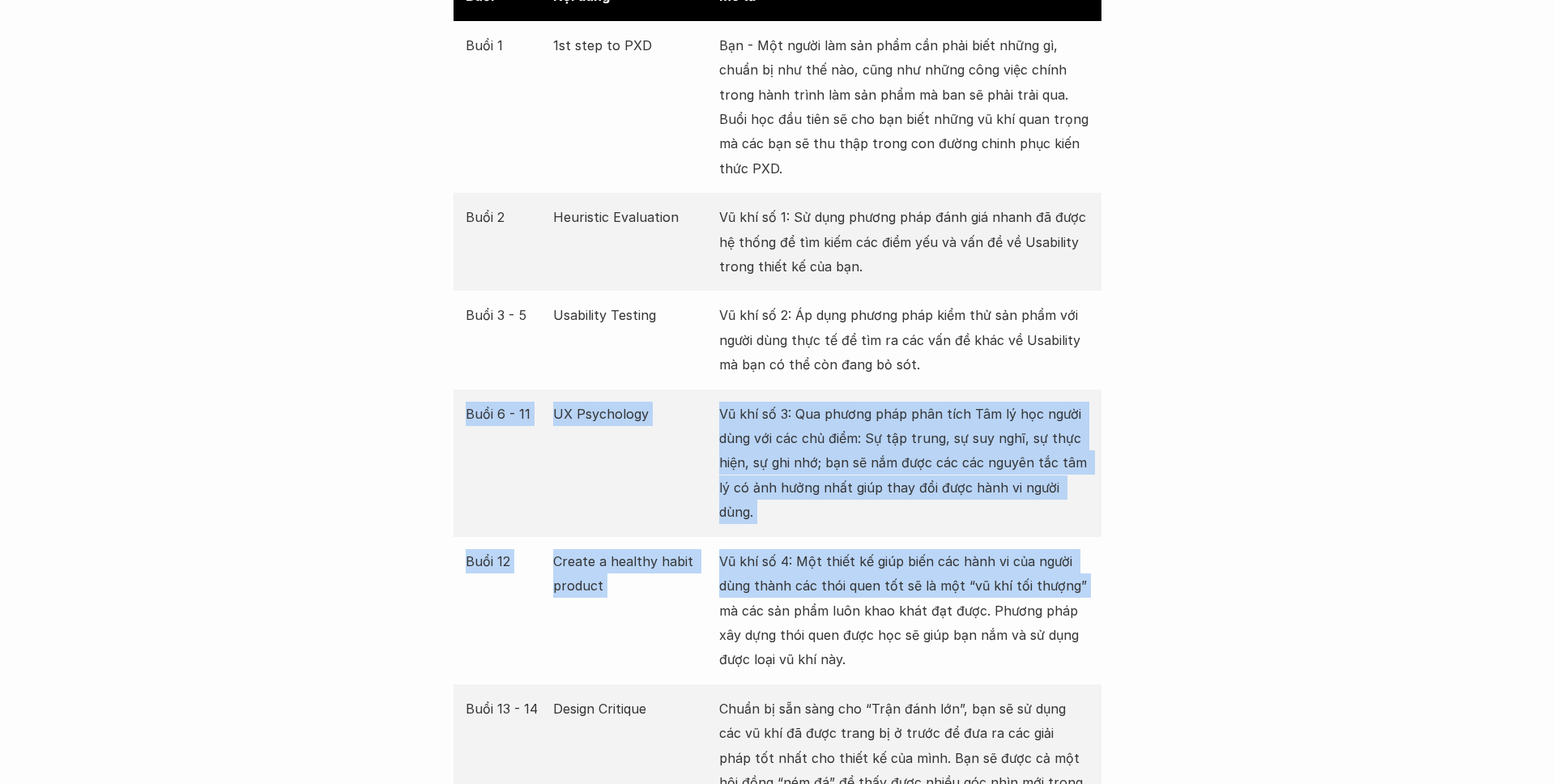
drag, startPoint x: 460, startPoint y: 410, endPoint x: 1235, endPoint y: 555, distance: 788.4
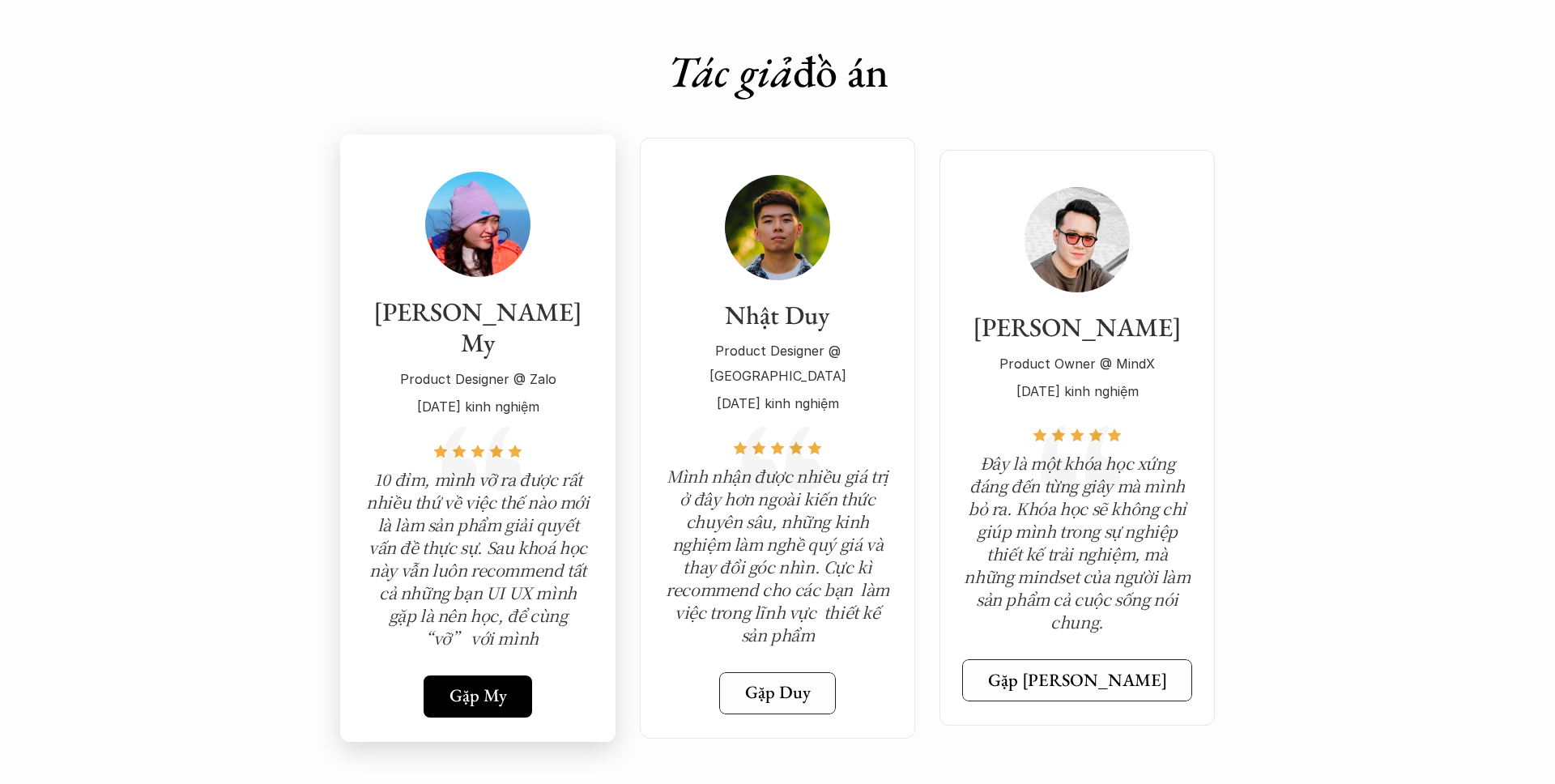
scroll to position [5527, 0]
click at [309, 217] on div "[PERSON_NAME] My Product Designer @ Zalo [DATE] kinh nghiệm 10 đỉm, mình vỡ ra …" at bounding box center [778, 437] width 972 height 608
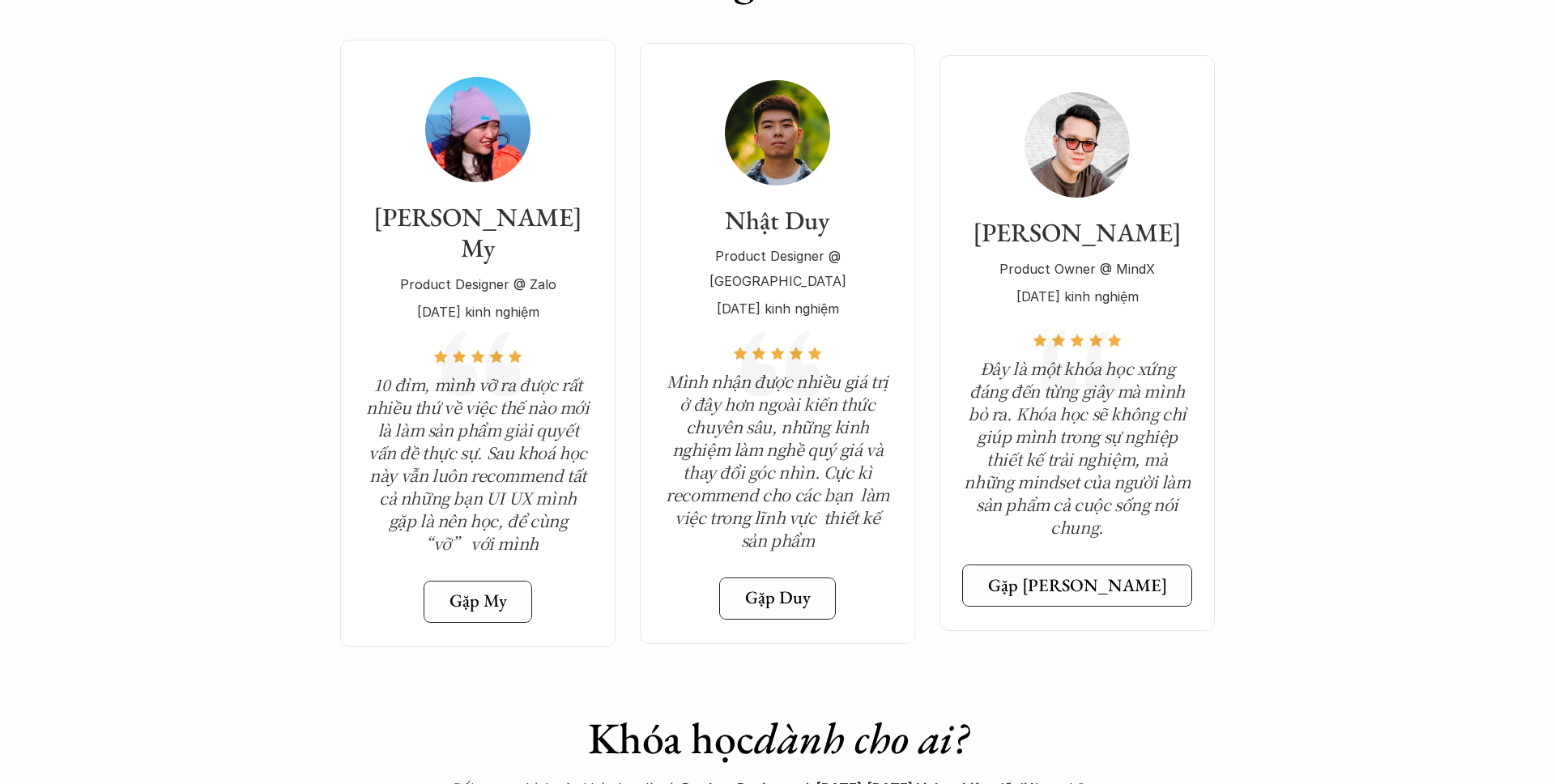
scroll to position [5577, 0]
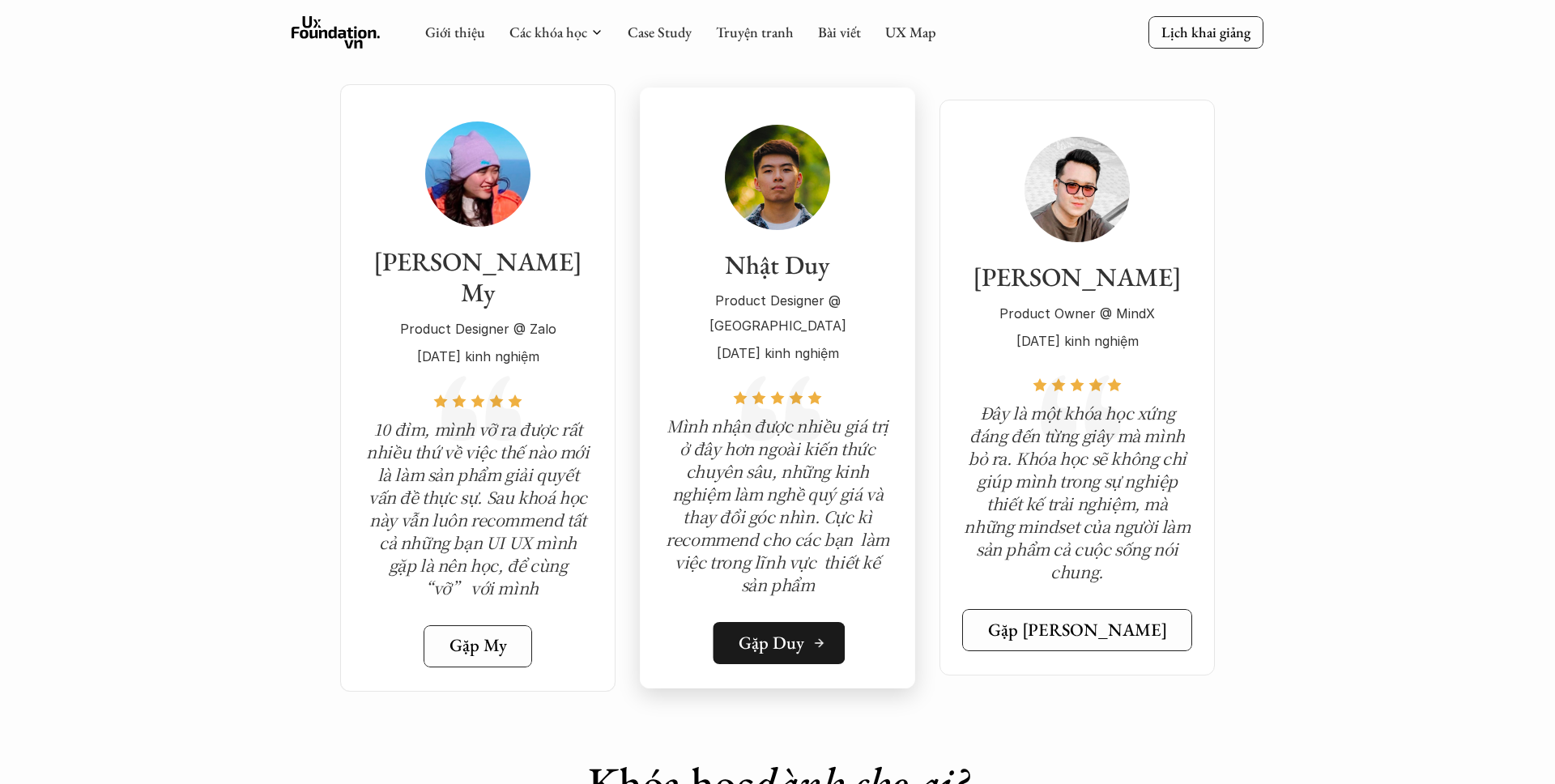
click at [803, 631] on div "Gặp Duy" at bounding box center [781, 642] width 87 height 21
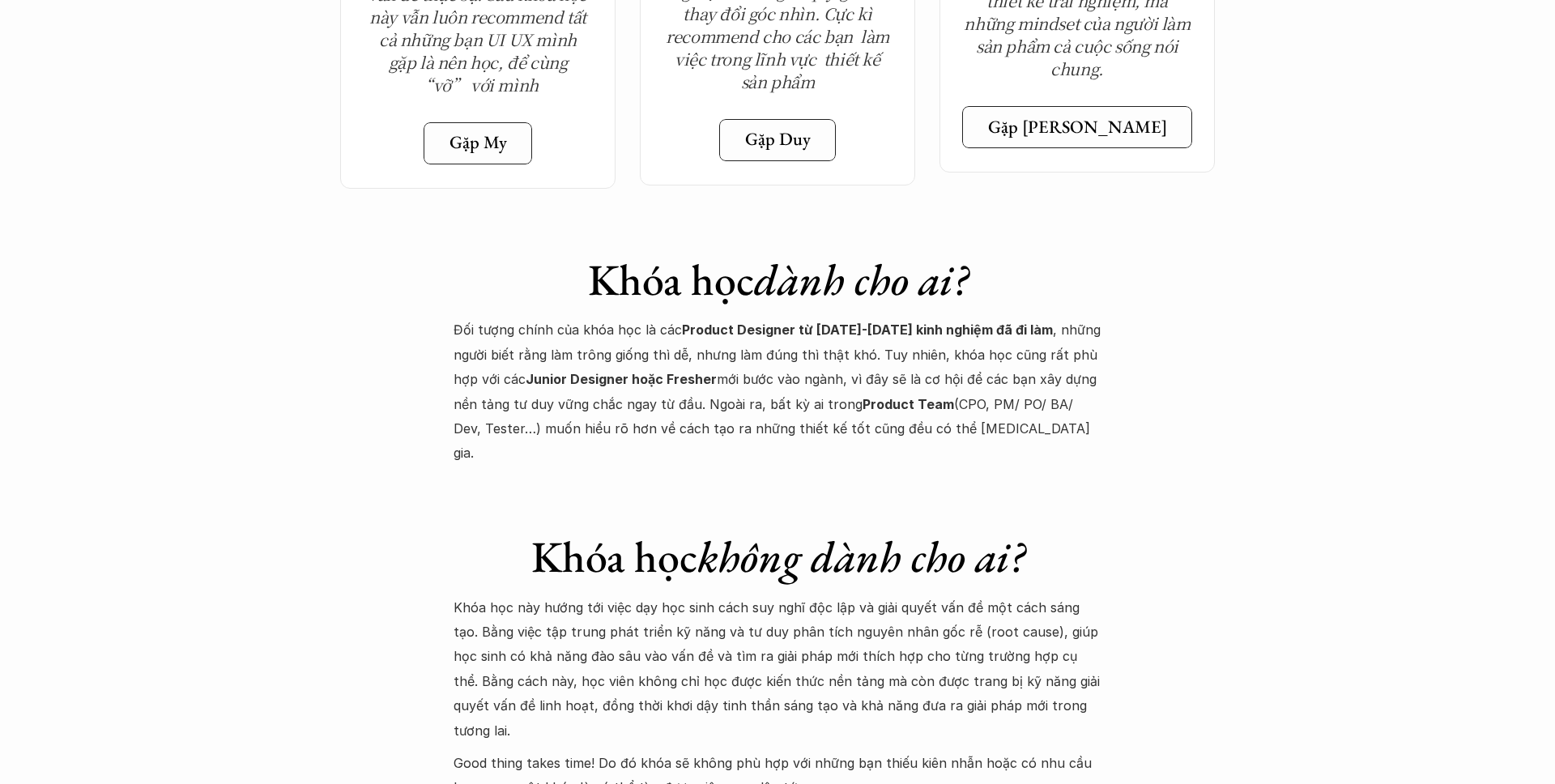
scroll to position [6080, 0]
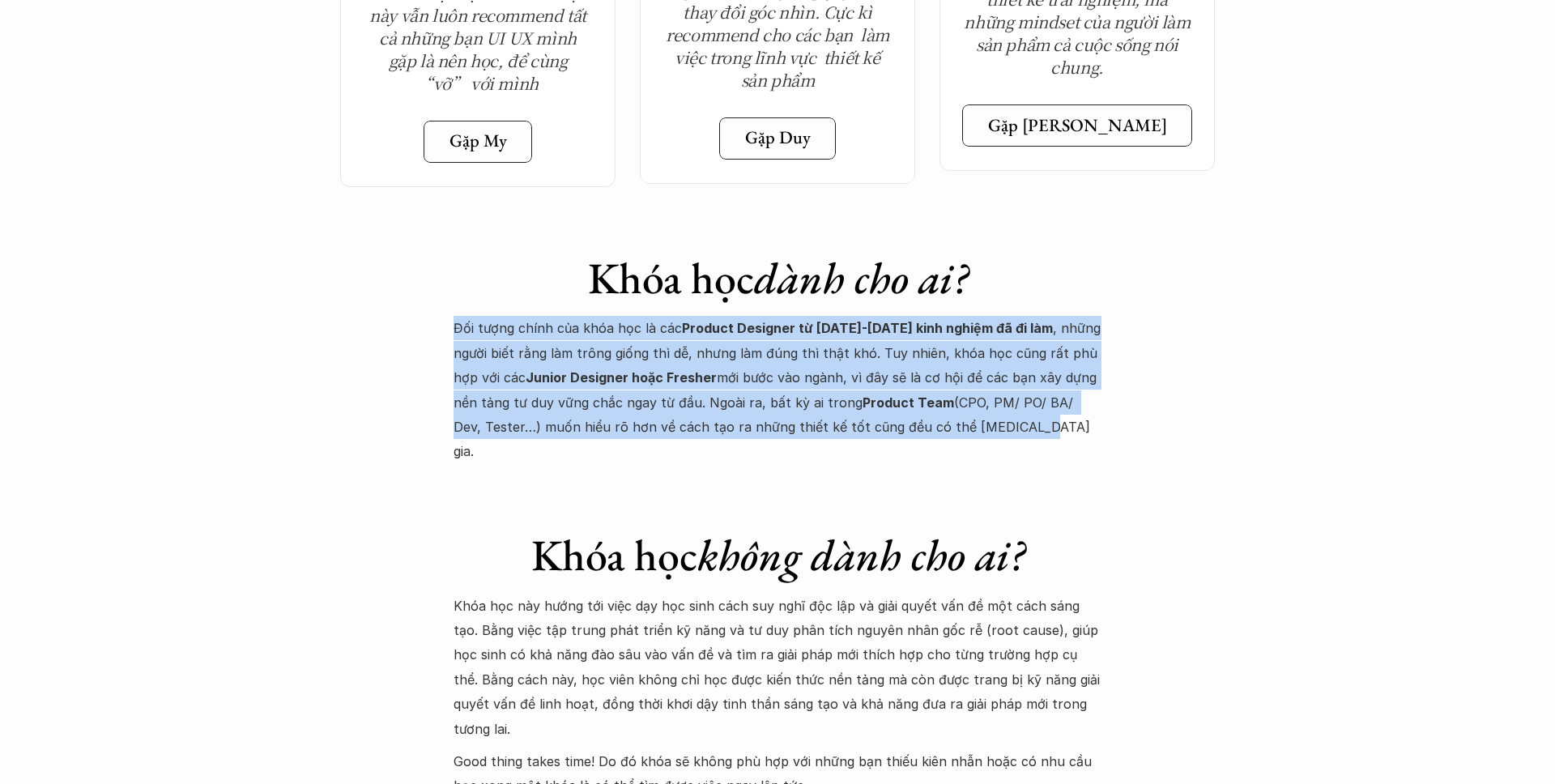
drag, startPoint x: 427, startPoint y: 238, endPoint x: 988, endPoint y: 341, distance: 570.4
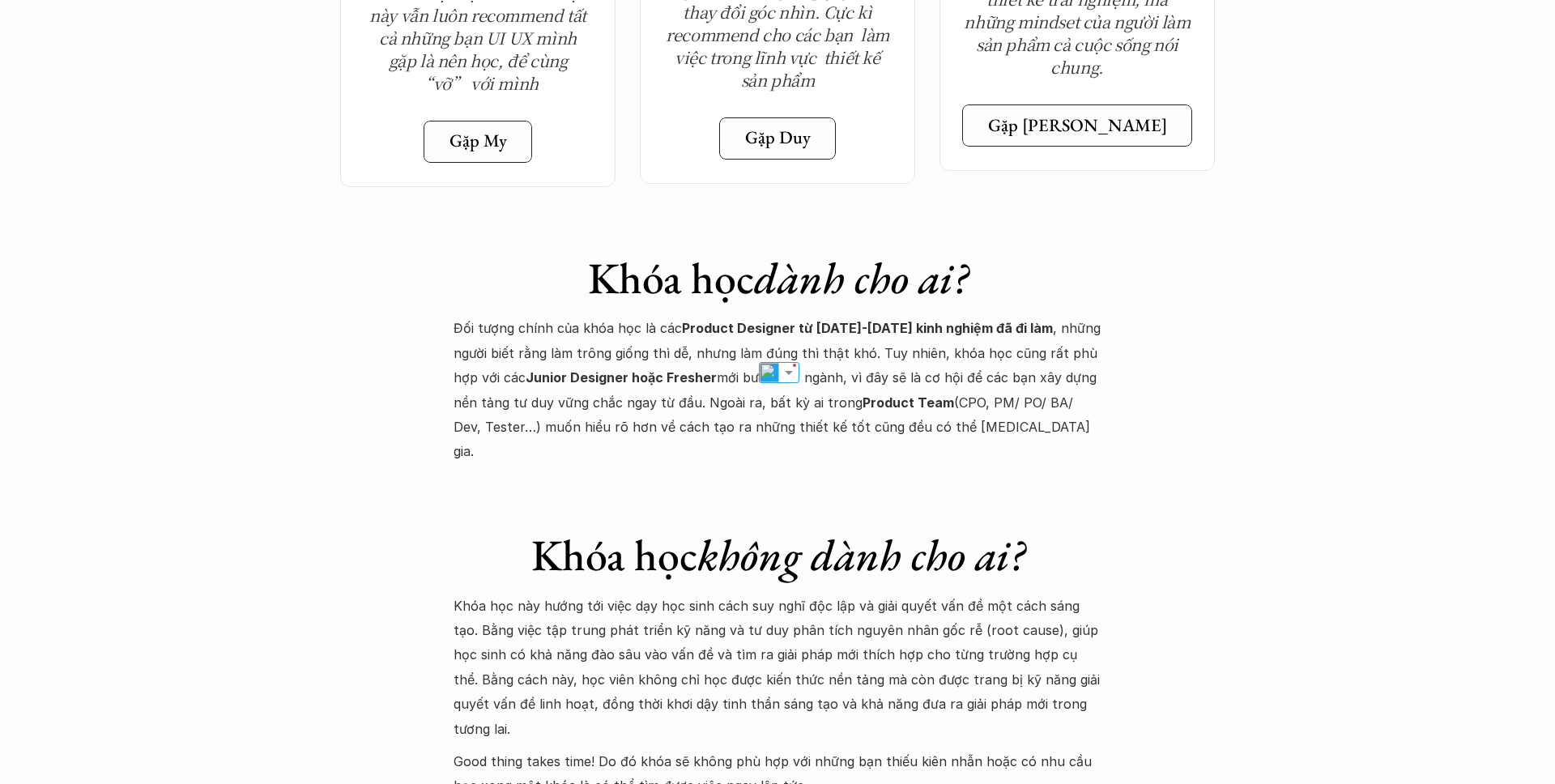
click at [988, 341] on p "Đối tượng chính của khóa học là các Product Designer từ [DATE]-[DATE] kinh nghi…" at bounding box center [778, 389] width 648 height 147
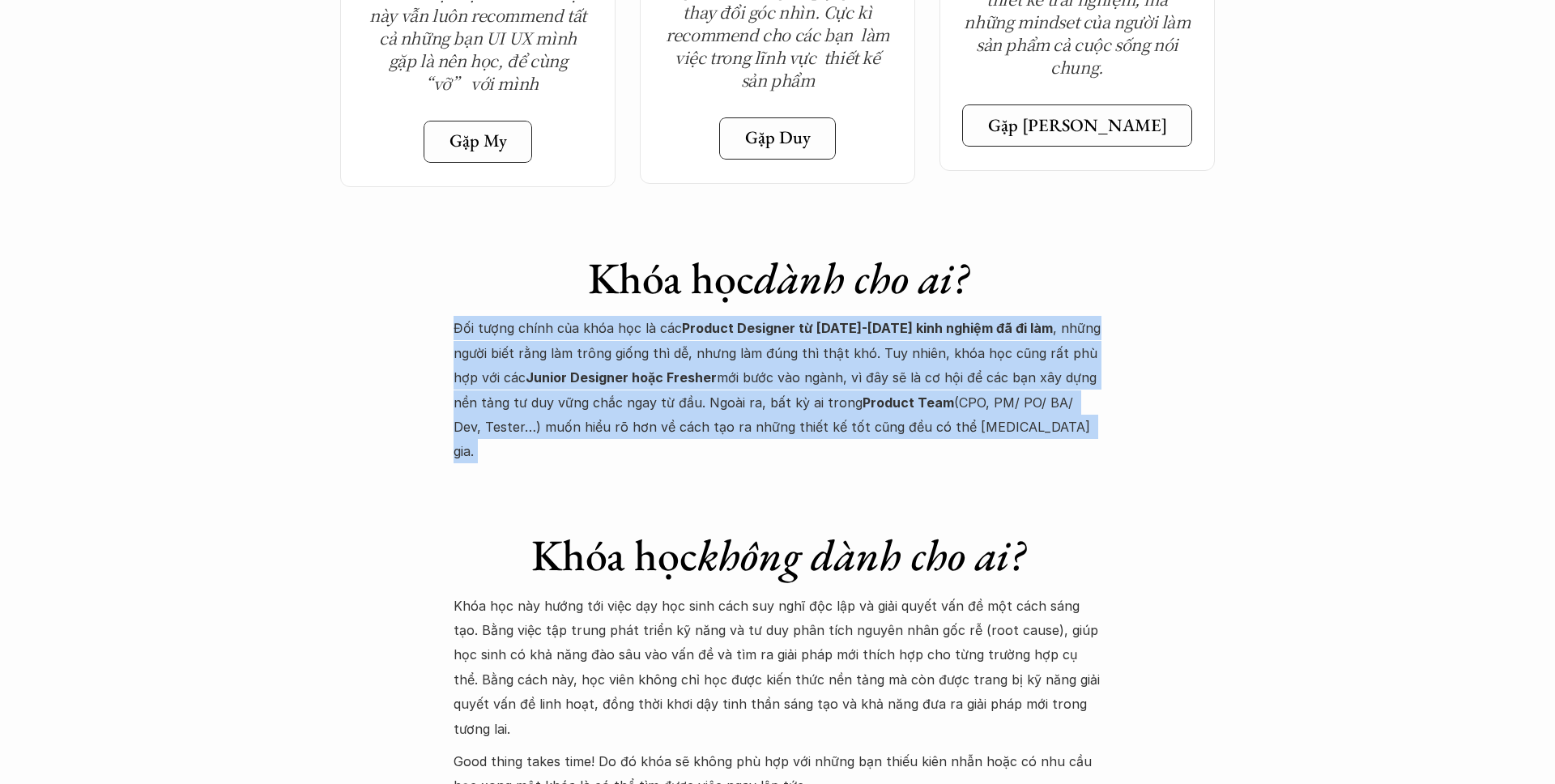
drag, startPoint x: 988, startPoint y: 341, endPoint x: 444, endPoint y: 252, distance: 551.2
drag, startPoint x: 444, startPoint y: 252, endPoint x: 990, endPoint y: 351, distance: 554.9
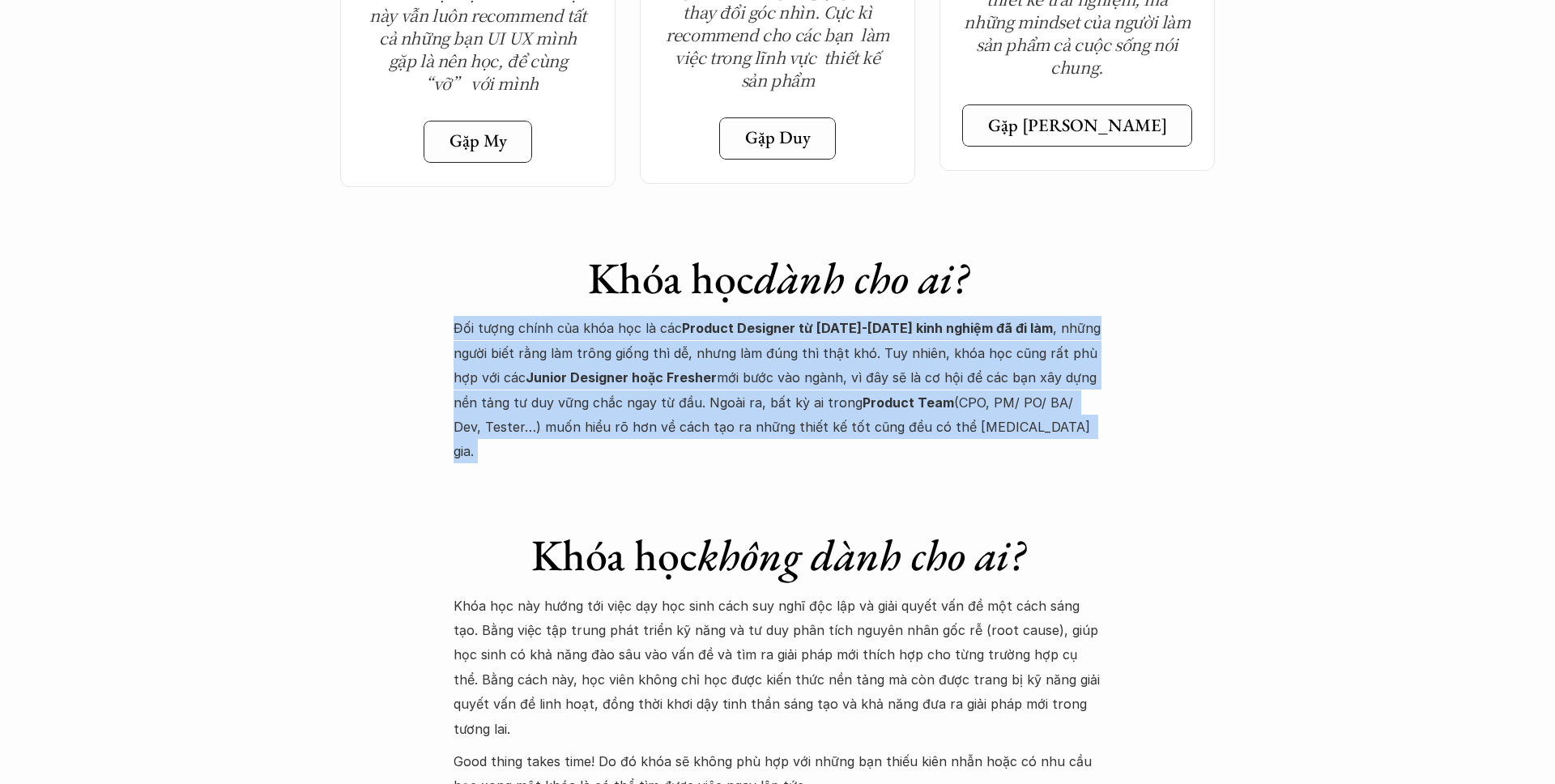
click at [990, 351] on p "Đối tượng chính của khóa học là các Product Designer từ [DATE]-[DATE] kinh nghi…" at bounding box center [778, 389] width 648 height 147
drag, startPoint x: 990, startPoint y: 351, endPoint x: 440, endPoint y: 257, distance: 558.0
drag, startPoint x: 435, startPoint y: 243, endPoint x: 965, endPoint y: 357, distance: 542.1
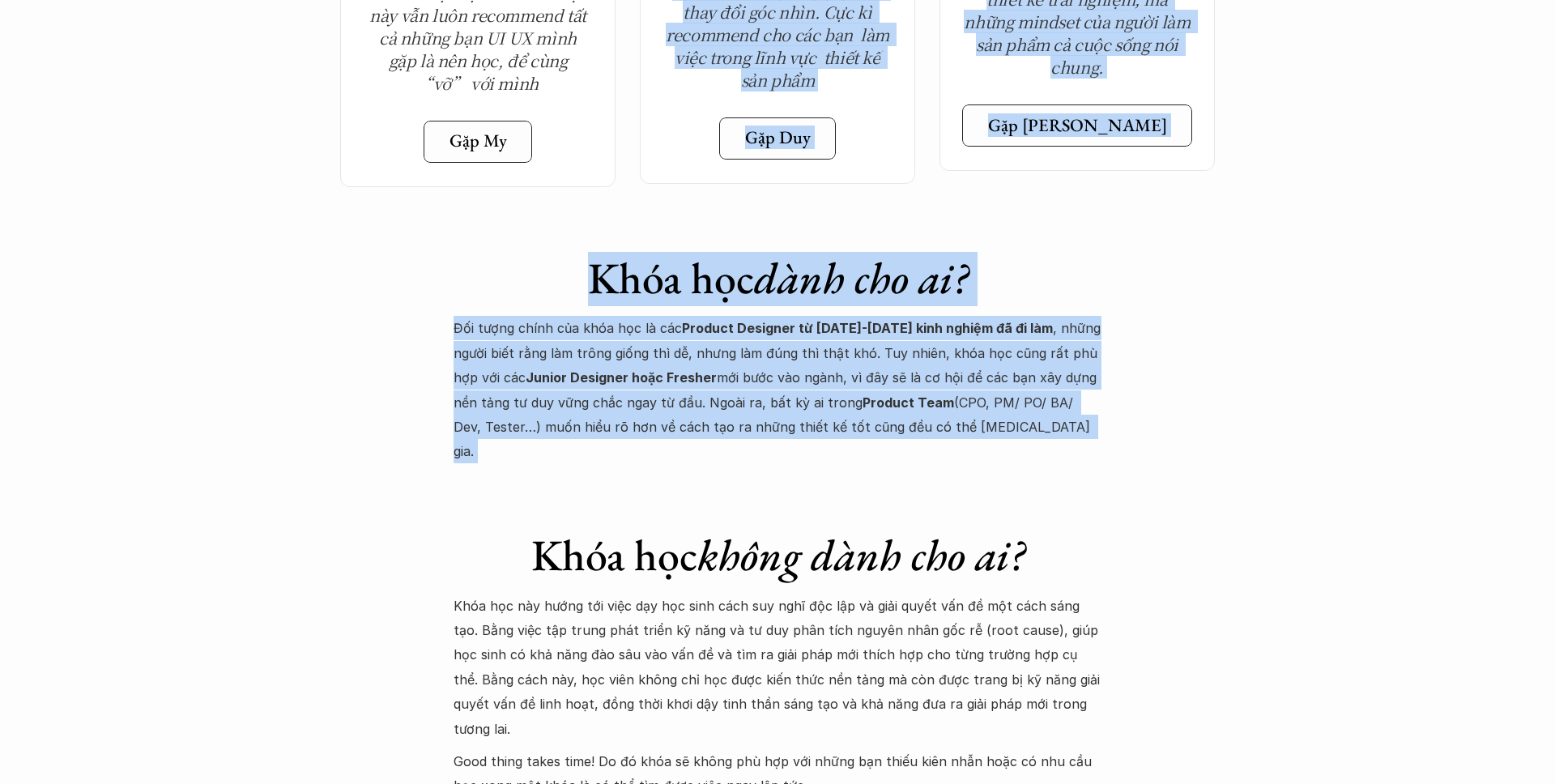
drag, startPoint x: 965, startPoint y: 357, endPoint x: 276, endPoint y: 242, distance: 698.5
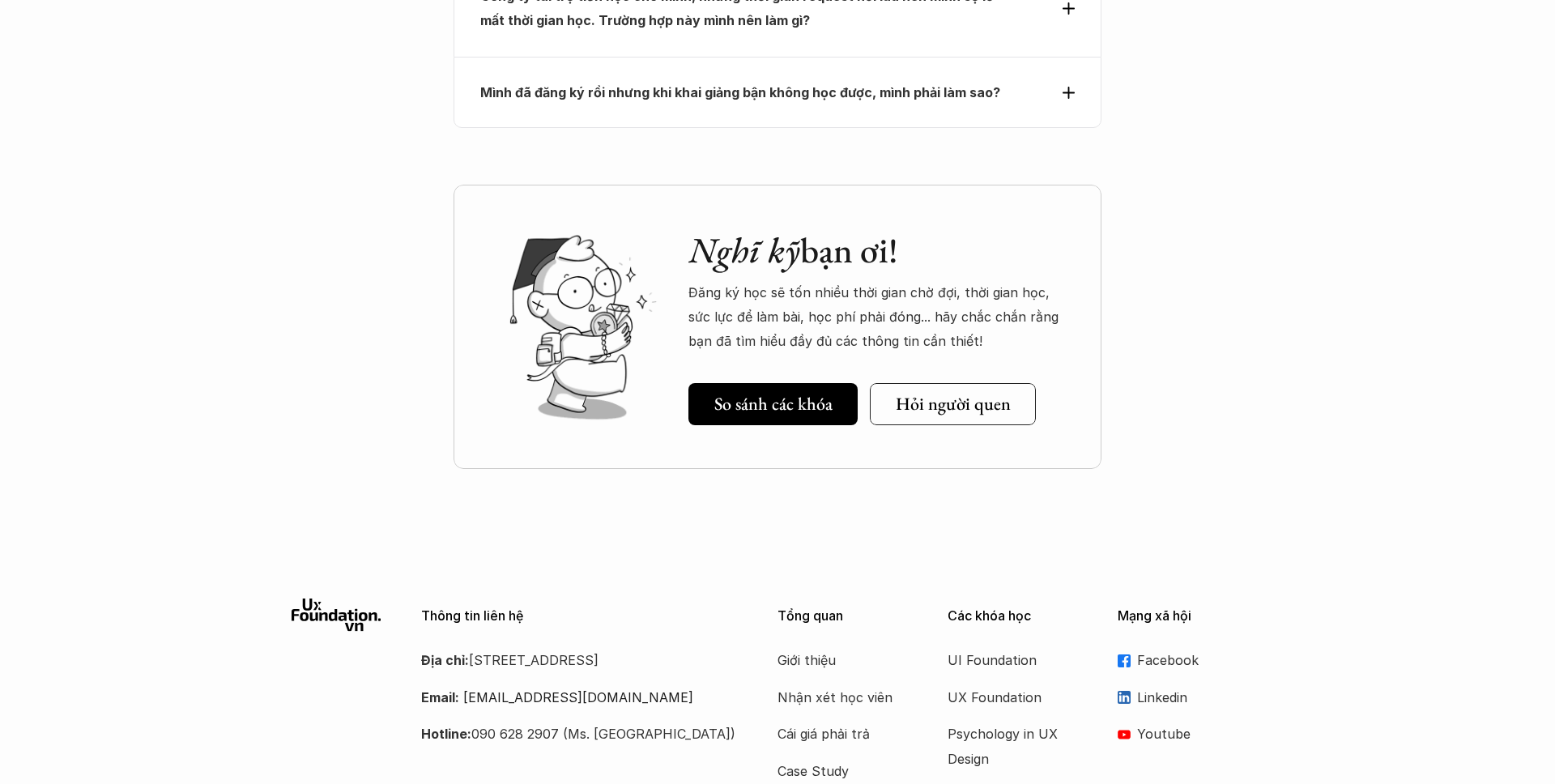
scroll to position [7506, 0]
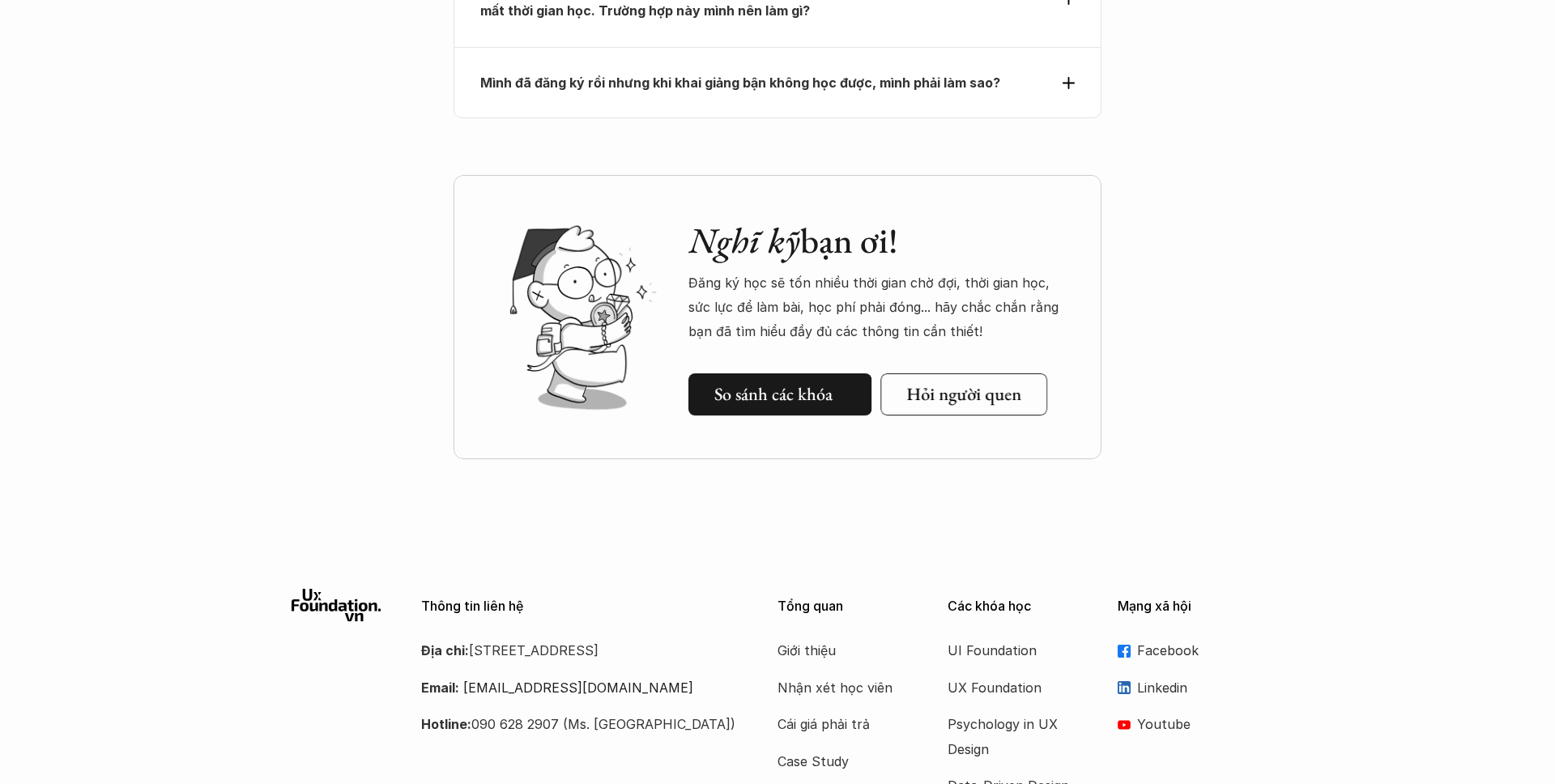
click at [766, 384] on h5 "So sánh các khóa" at bounding box center [773, 394] width 118 height 21
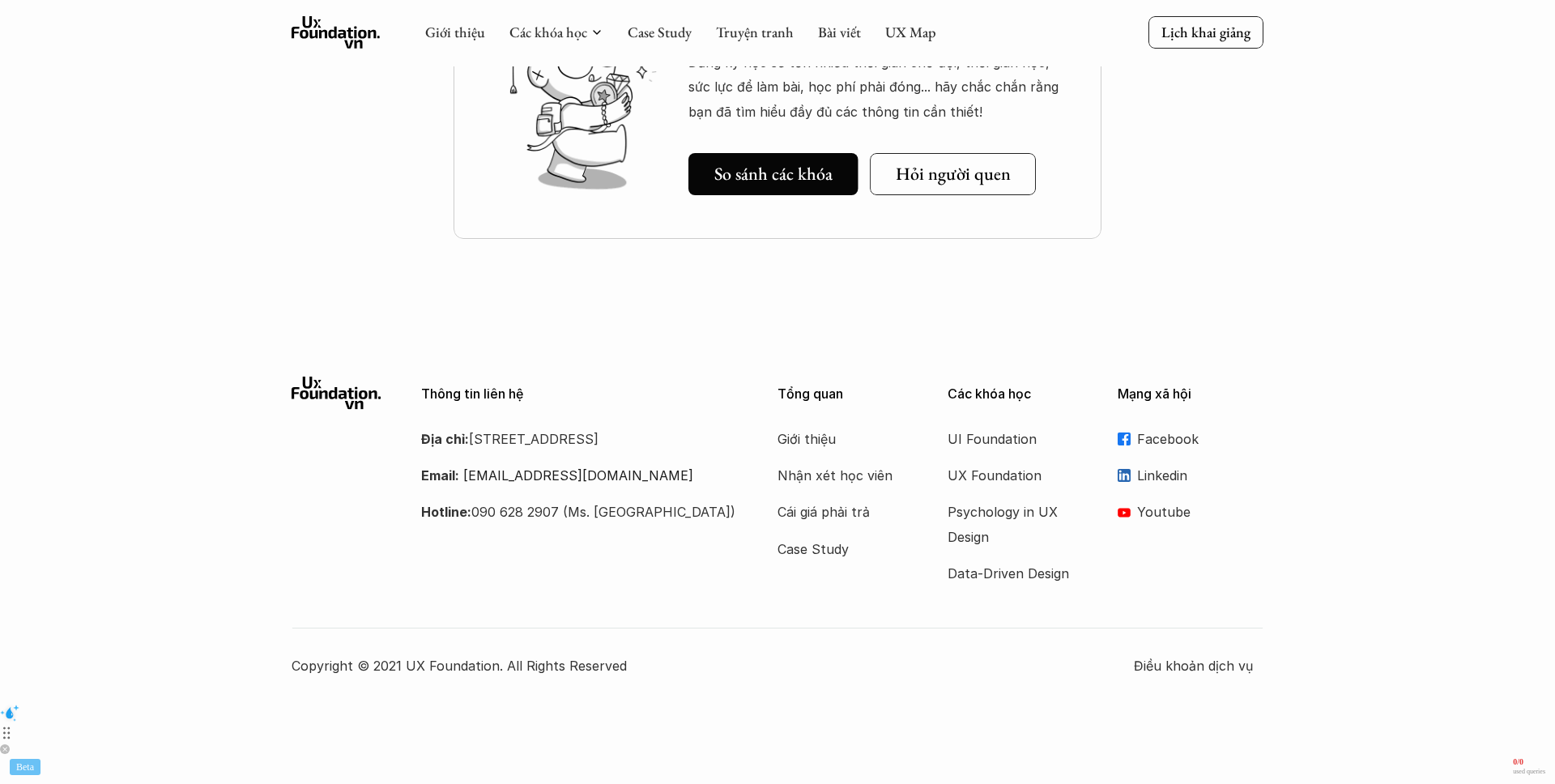
scroll to position [860, 0]
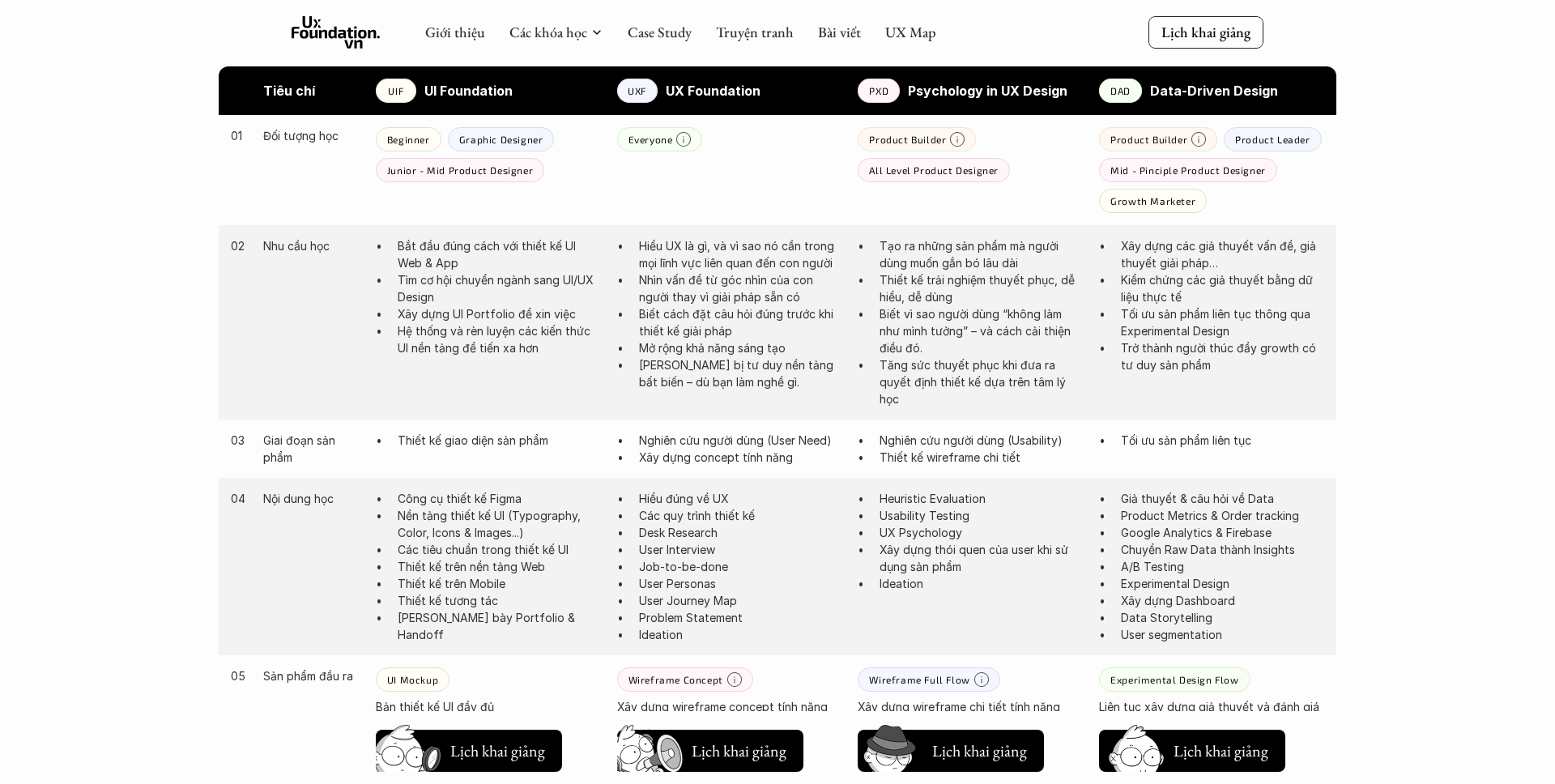
drag, startPoint x: 128, startPoint y: 250, endPoint x: 113, endPoint y: 208, distance: 44.6
click at [113, 208] on div "Giới thiệu Các khóa học Case Study Truyện tranh Bài viết UX Map Lịch khai giảng…" at bounding box center [778, 626] width 1555 height 2972
drag, startPoint x: 130, startPoint y: 205, endPoint x: 98, endPoint y: 212, distance: 32.8
click at [130, 205] on div "Giới thiệu Các khóa học Case Study Truyện tranh Bài viết UX Map Lịch khai giảng…" at bounding box center [778, 626] width 1555 height 2972
click at [96, 212] on div "Giới thiệu Các khóa học Case Study Truyện tranh Bài viết UX Map Lịch khai giảng…" at bounding box center [778, 626] width 1555 height 2972
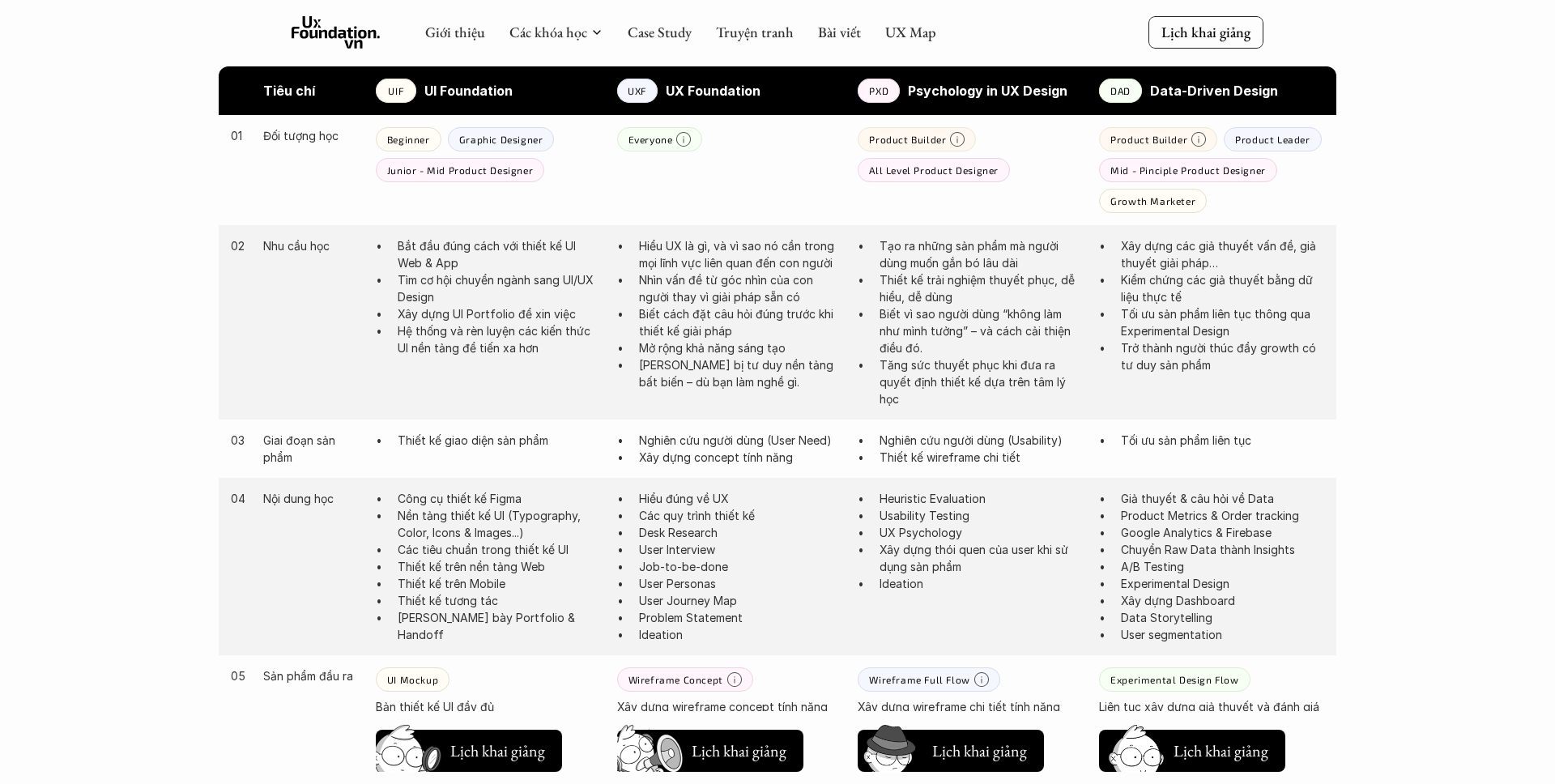
click at [740, 266] on p "Hiểu UX là gì, và vì sao nó cần trong mọi lĩnh vực liên quan đến con người" at bounding box center [740, 254] width 204 height 34
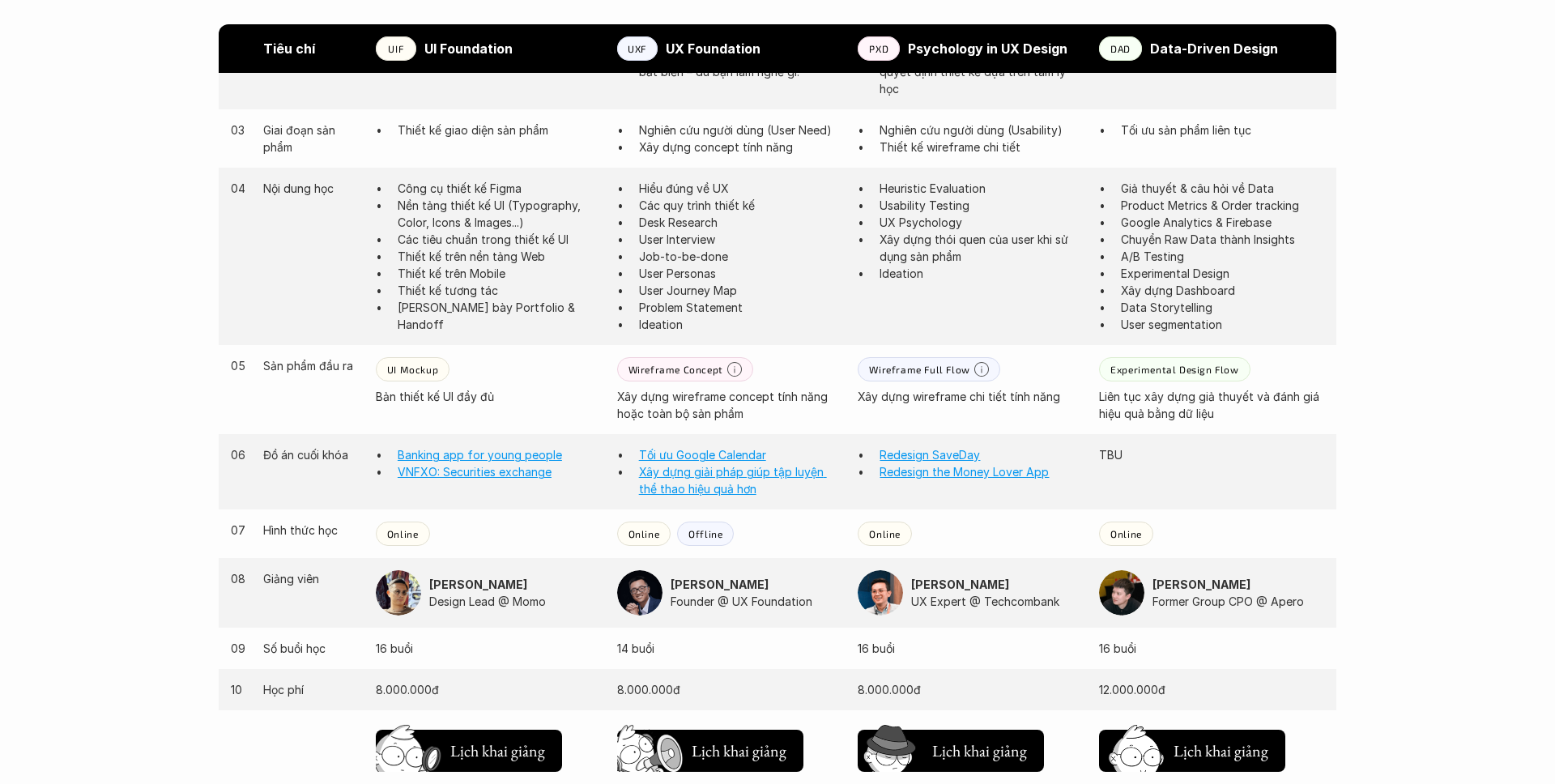
scroll to position [1161, 0]
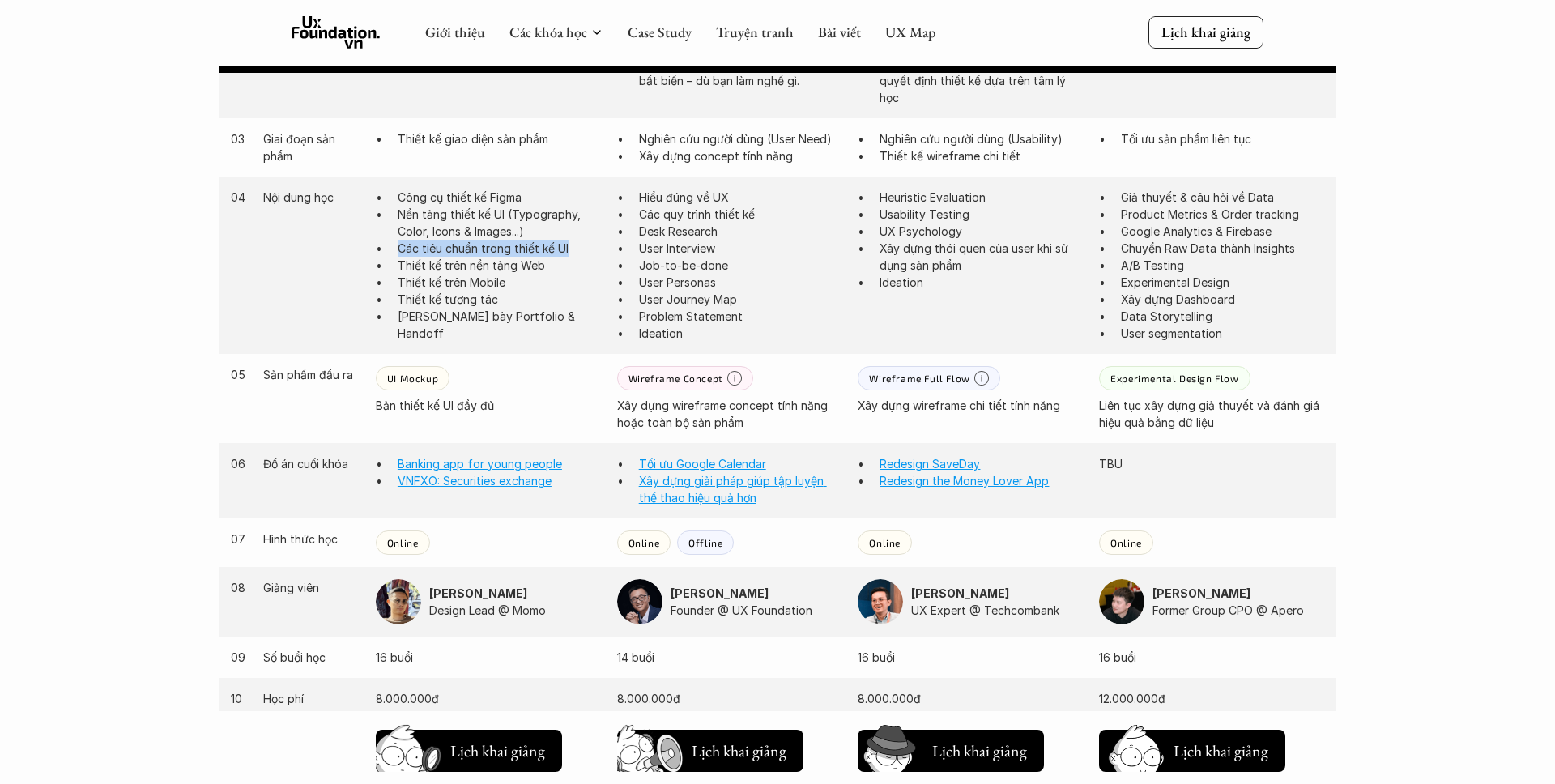
drag, startPoint x: 398, startPoint y: 251, endPoint x: 569, endPoint y: 252, distance: 171.0
click at [569, 252] on p "Các tiêu chuẩn trong thiết kế UI" at bounding box center [499, 247] width 204 height 17
copy p "Các tiêu chuẩn trong thiết kế UI"
drag, startPoint x: 707, startPoint y: 232, endPoint x: 698, endPoint y: 225, distance: 11.4
click at [706, 232] on p "Desk Research" at bounding box center [740, 231] width 204 height 17
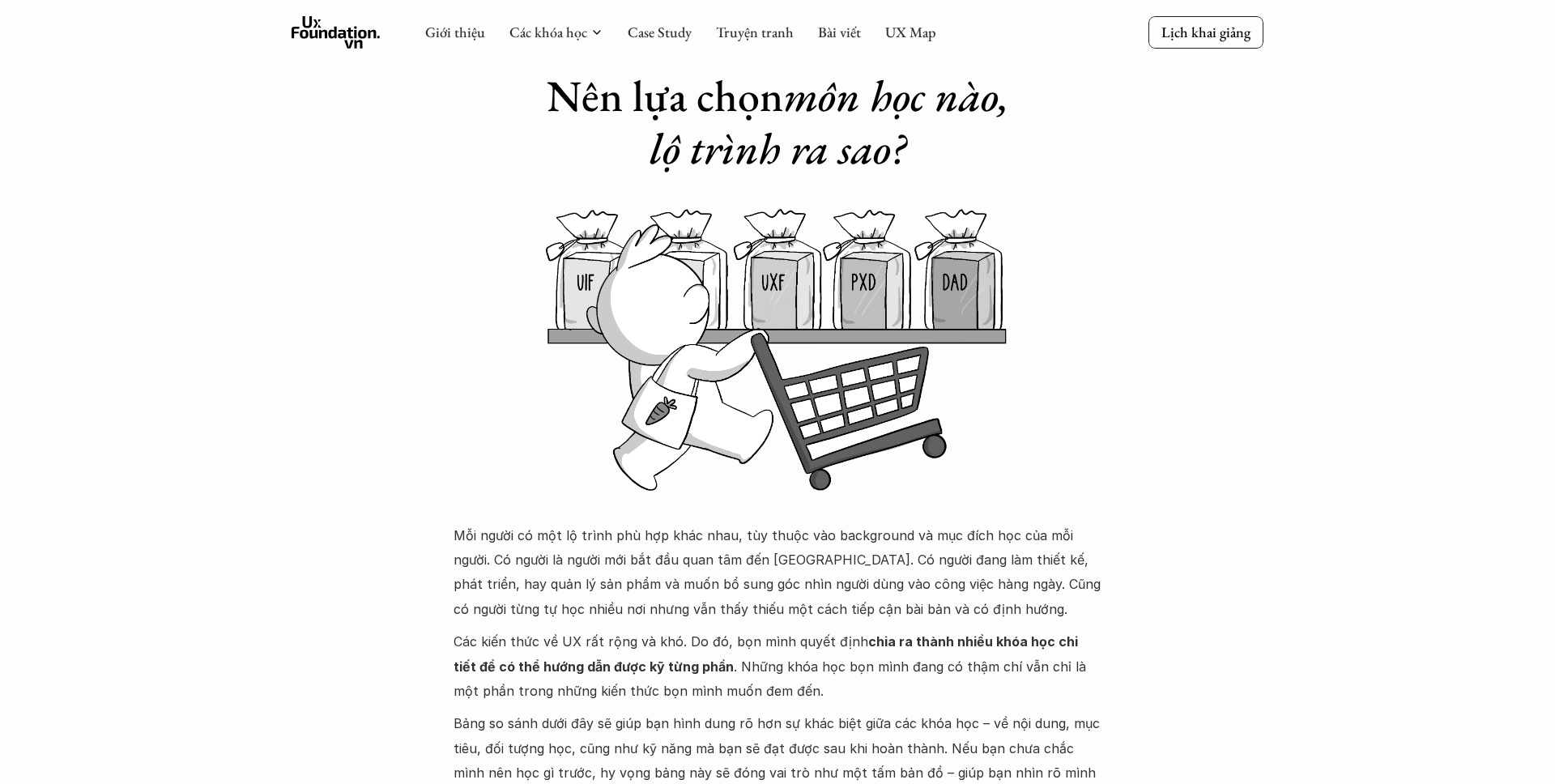
scroll to position [0, 0]
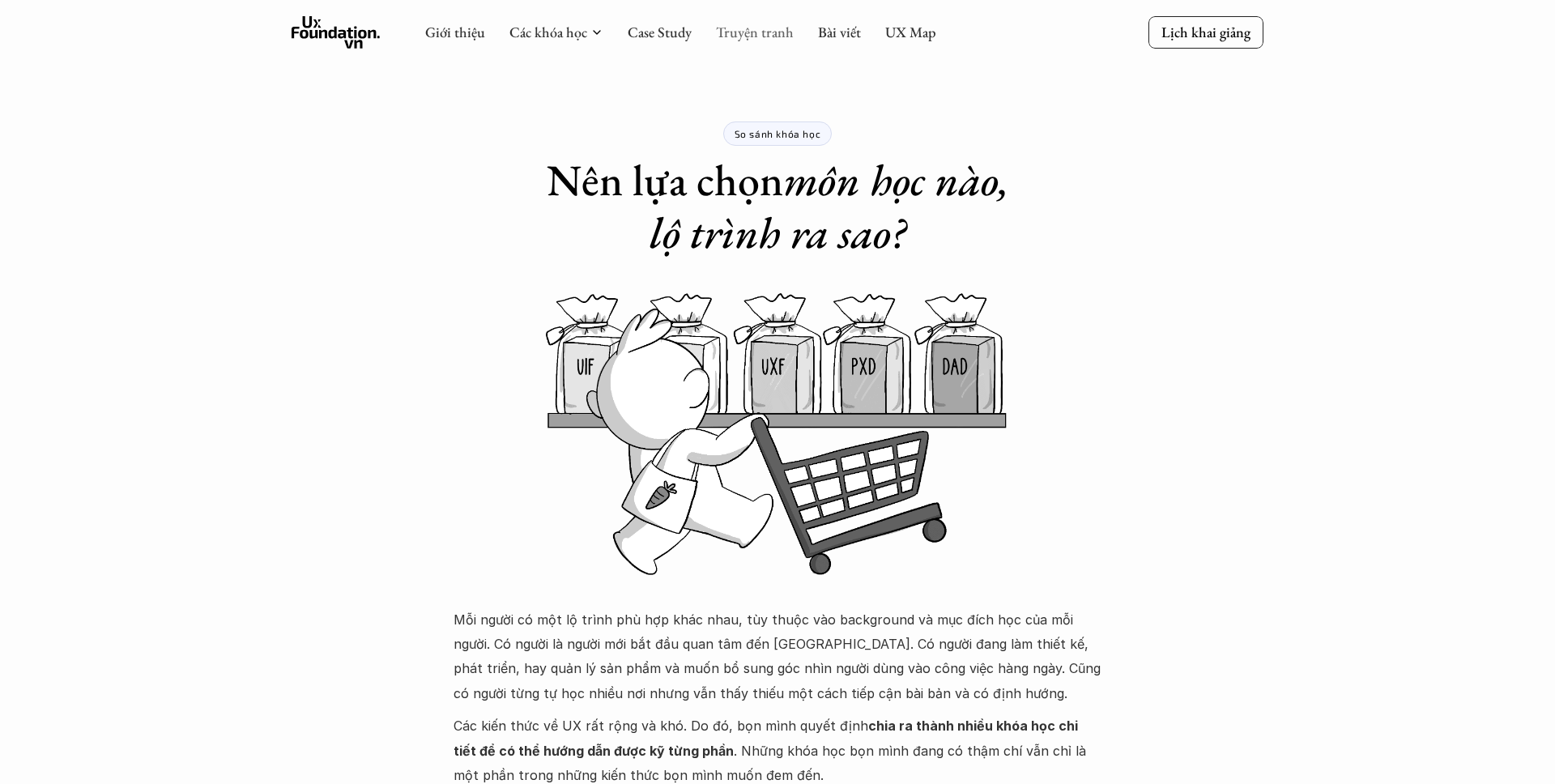
click at [763, 33] on link "Truyện tranh" at bounding box center [755, 31] width 78 height 19
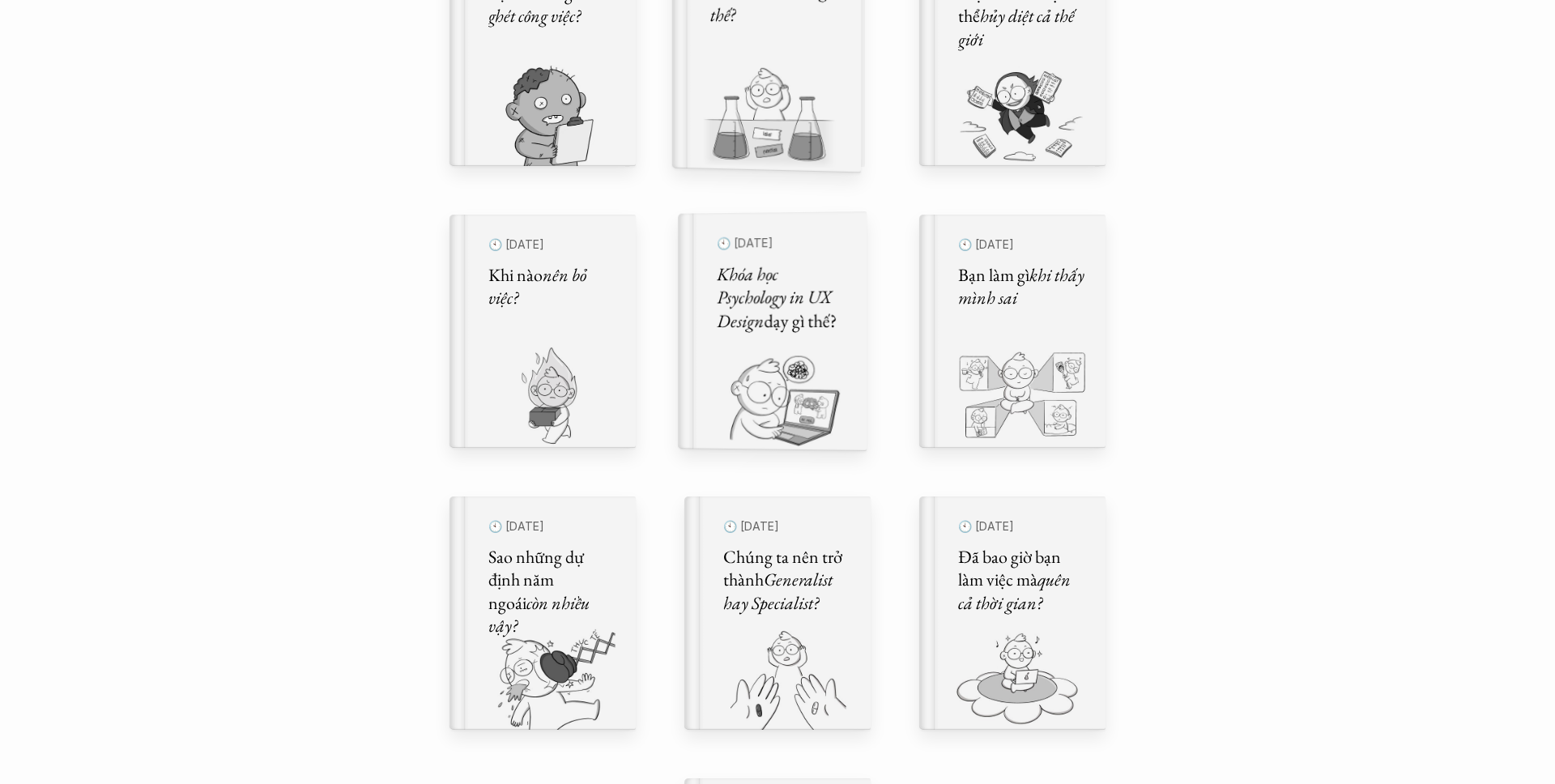
scroll to position [712, 0]
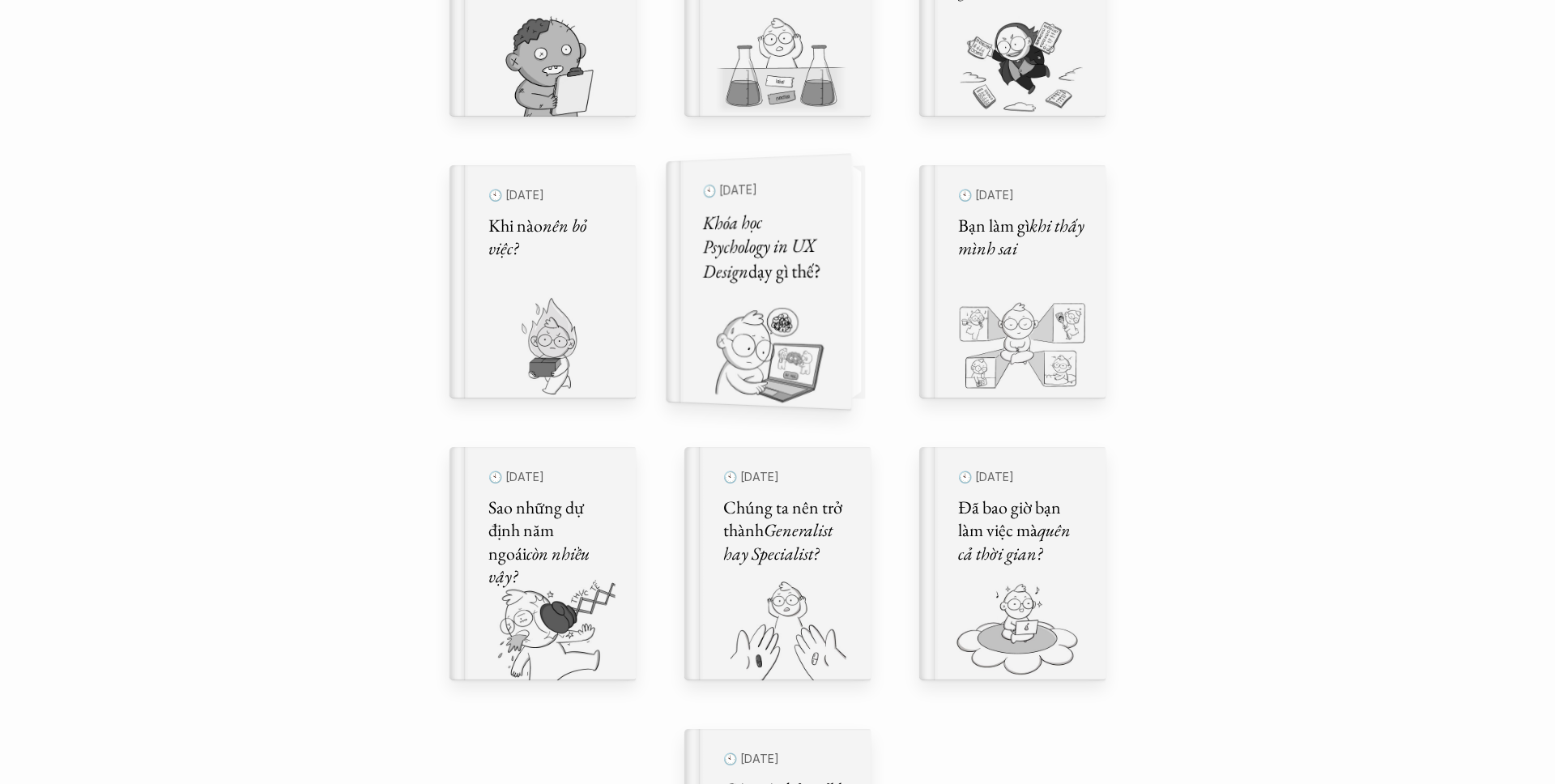
click at [776, 362] on img at bounding box center [748, 354] width 166 height 112
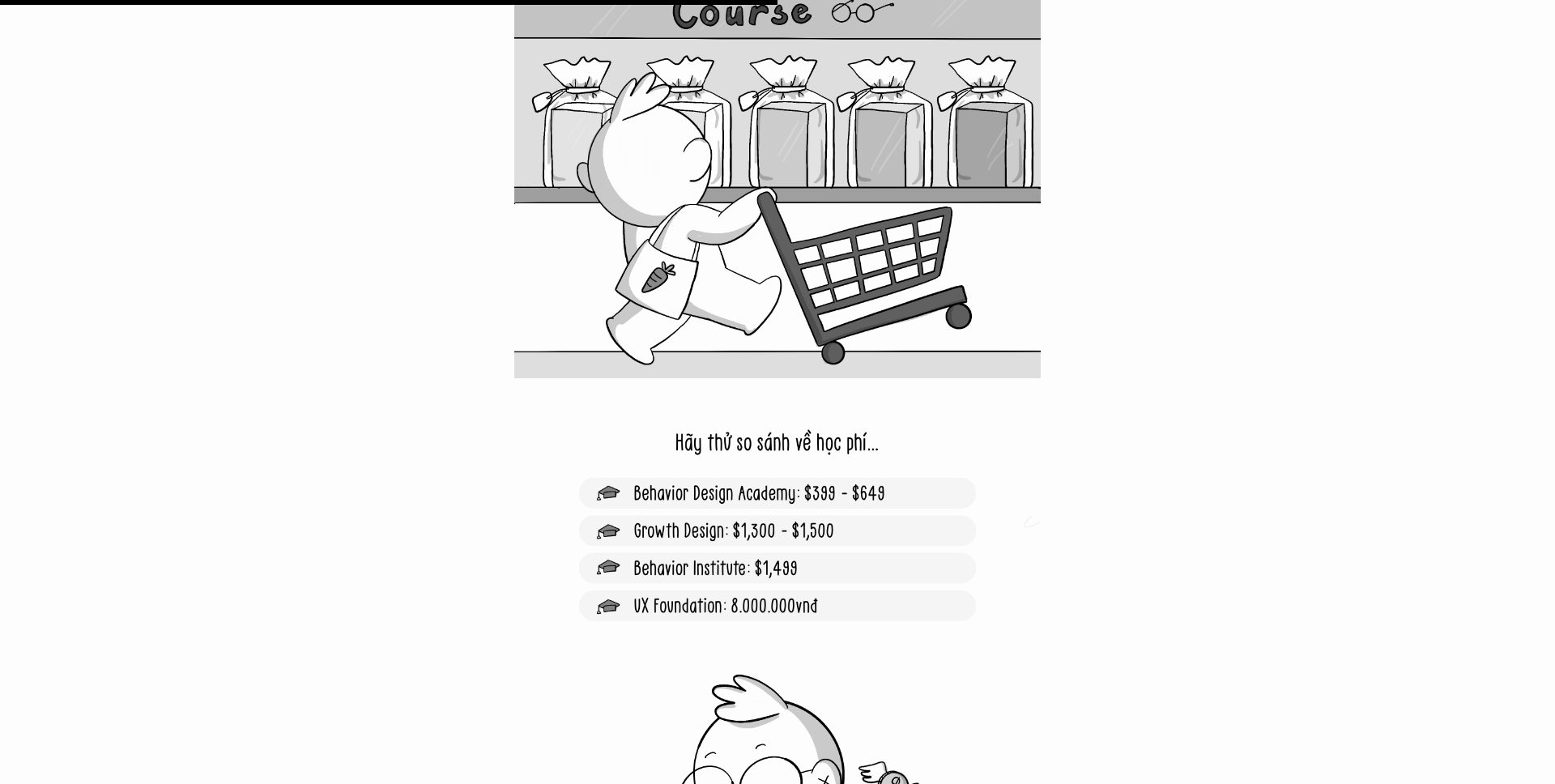
scroll to position [12128, 0]
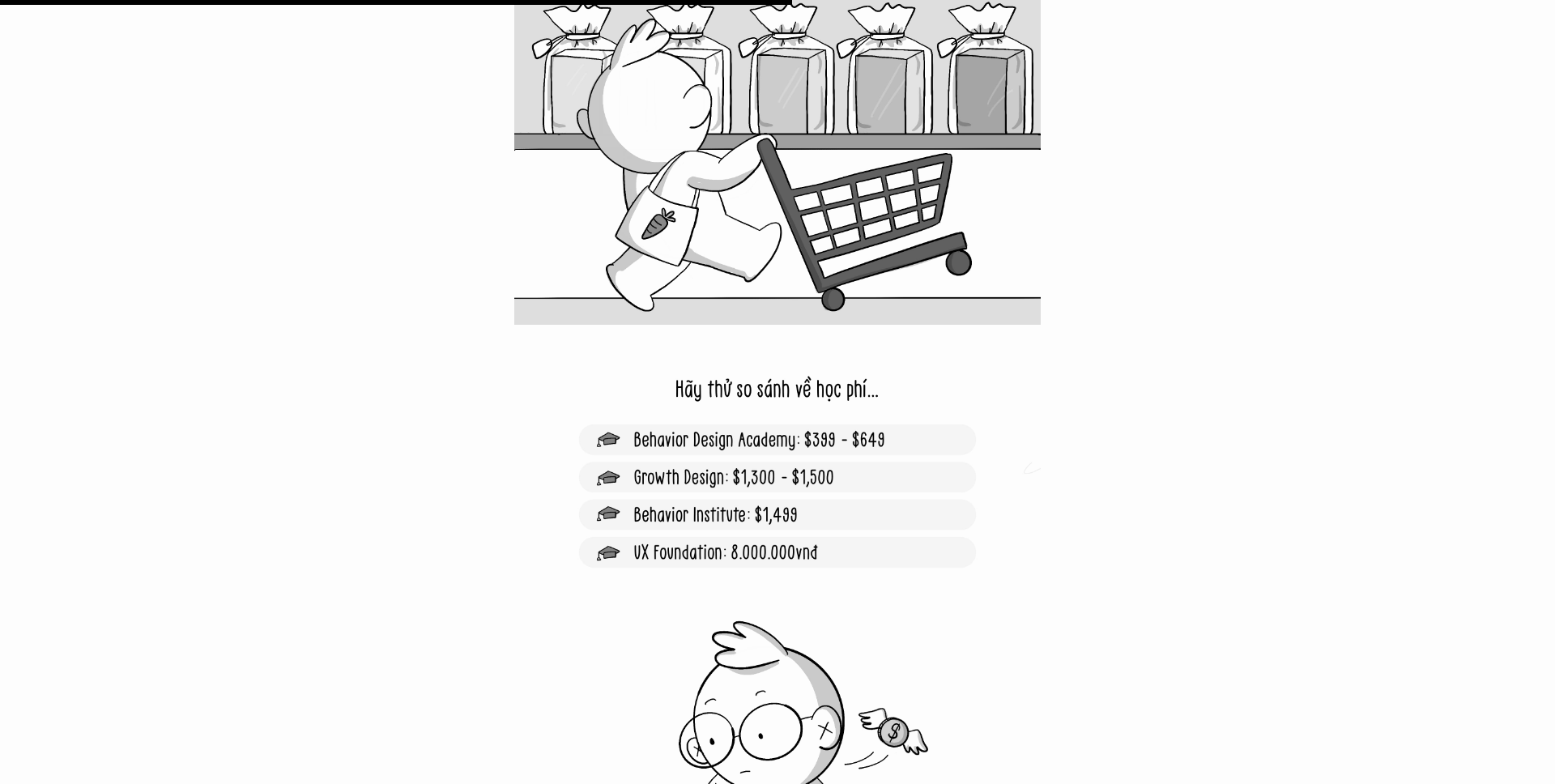
click at [800, 550] on img at bounding box center [778, 587] width 526 height 526
click at [799, 550] on img at bounding box center [778, 587] width 526 height 526
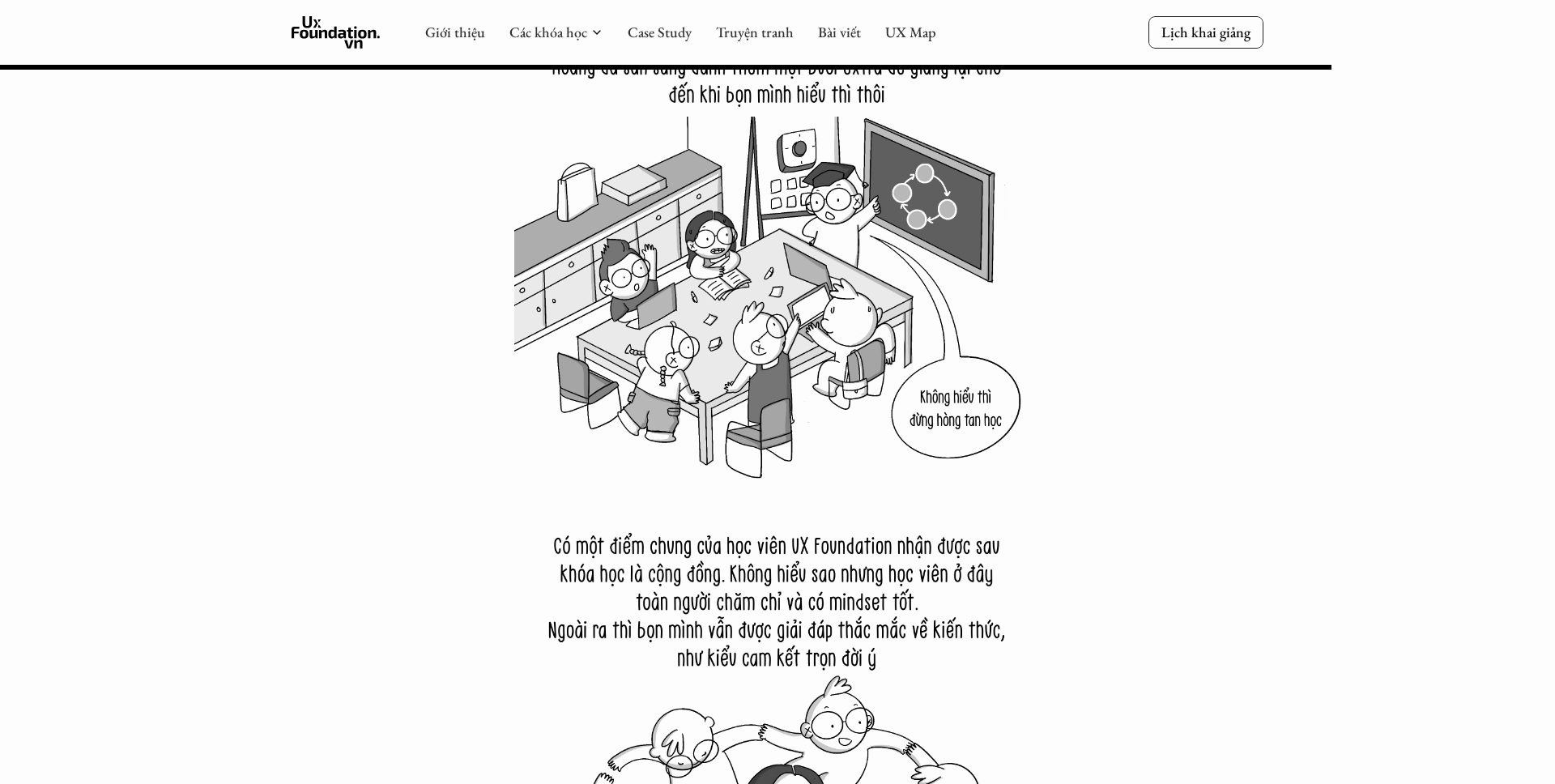
scroll to position [20331, 0]
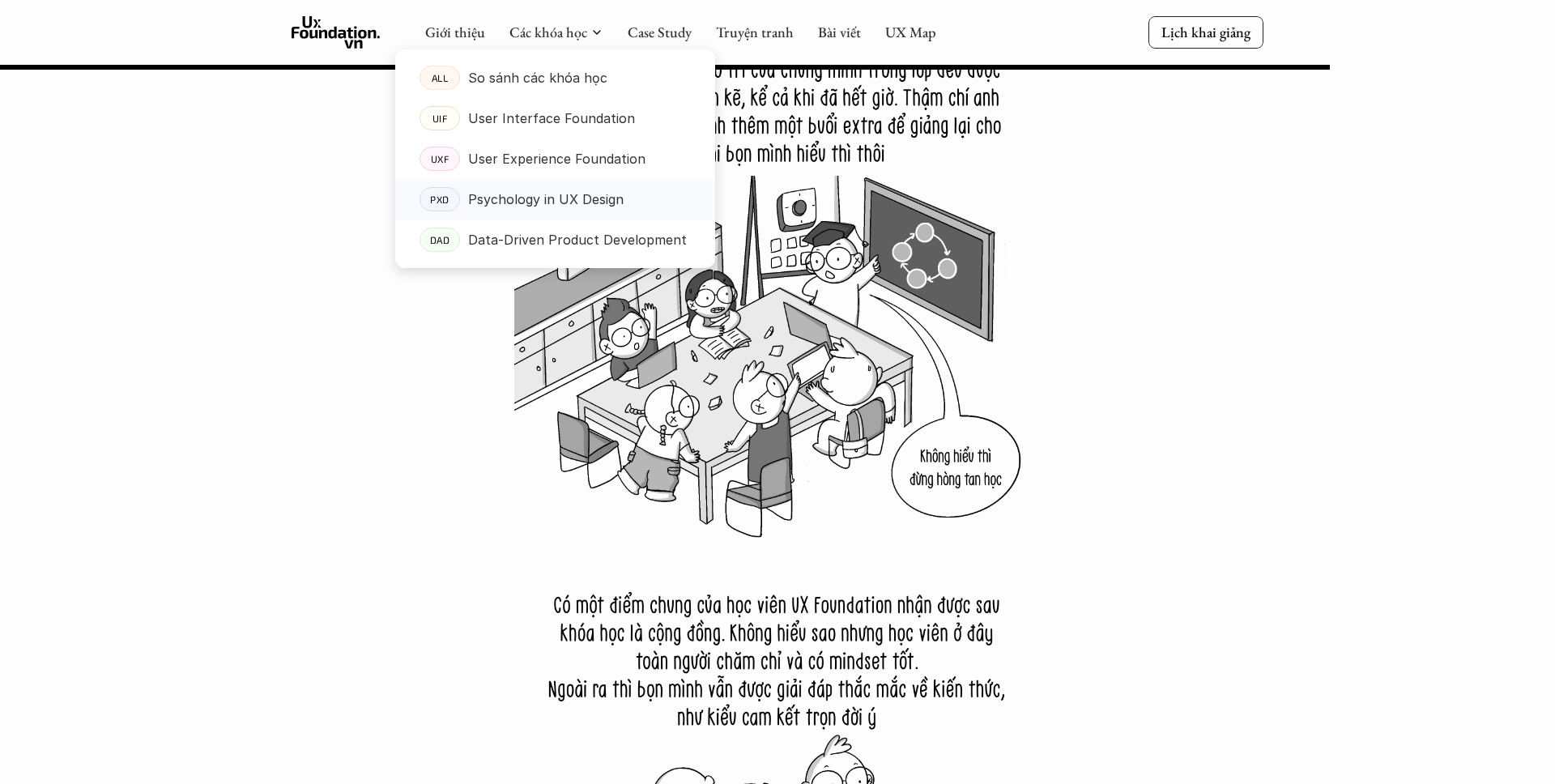
click at [596, 206] on p "Psychology in UX Design" at bounding box center [547, 199] width 156 height 24
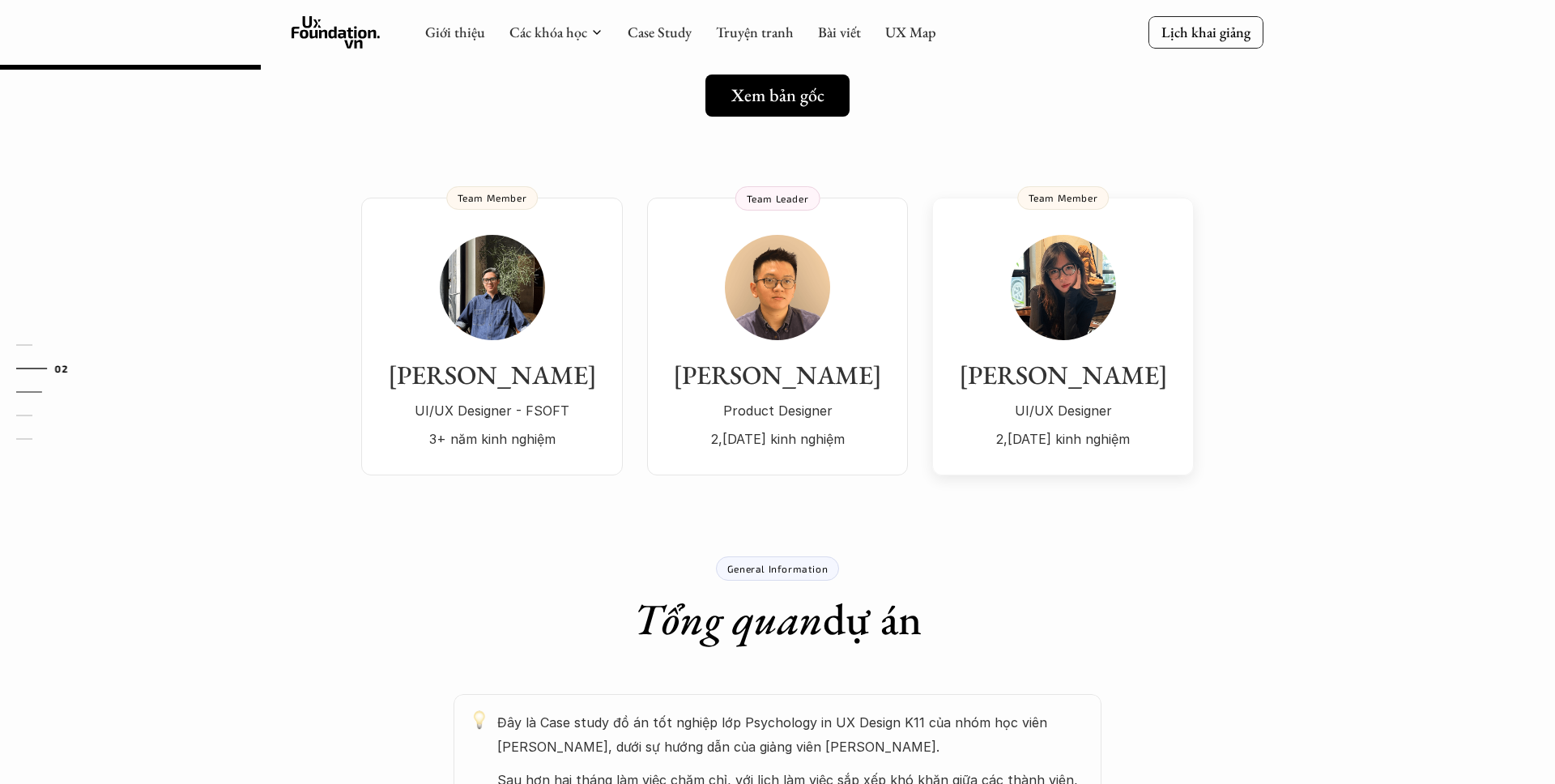
scroll to position [300, 0]
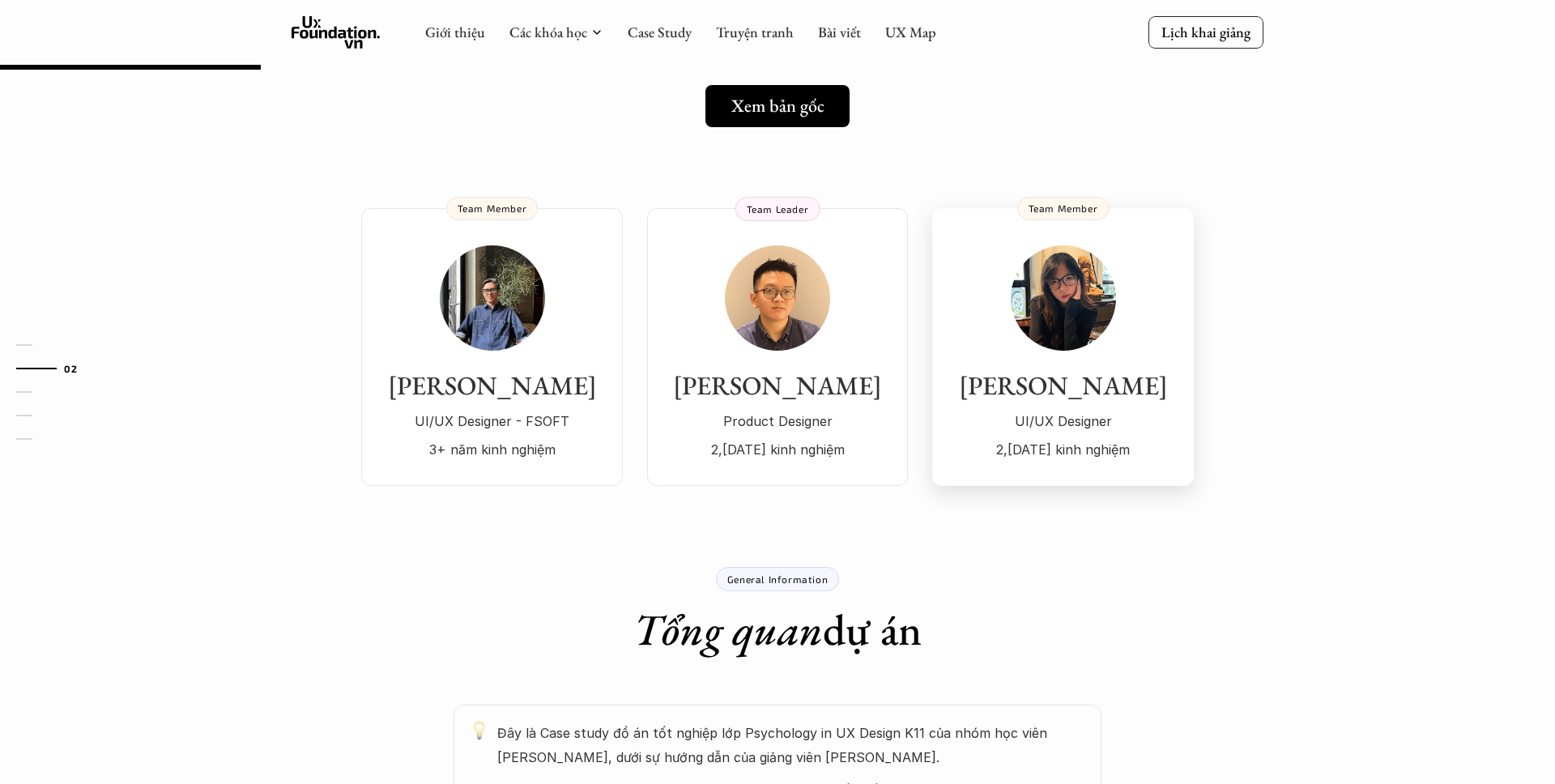
click at [1062, 286] on img at bounding box center [1064, 298] width 105 height 105
click at [581, 423] on p "UI/UX Designer - FSOFT" at bounding box center [491, 421] width 229 height 24
click at [891, 408] on link "[PERSON_NAME] Product Designer 2,[DATE] kinh nghiệm Team Leader" at bounding box center [778, 347] width 261 height 278
